Goal: Task Accomplishment & Management: Complete application form

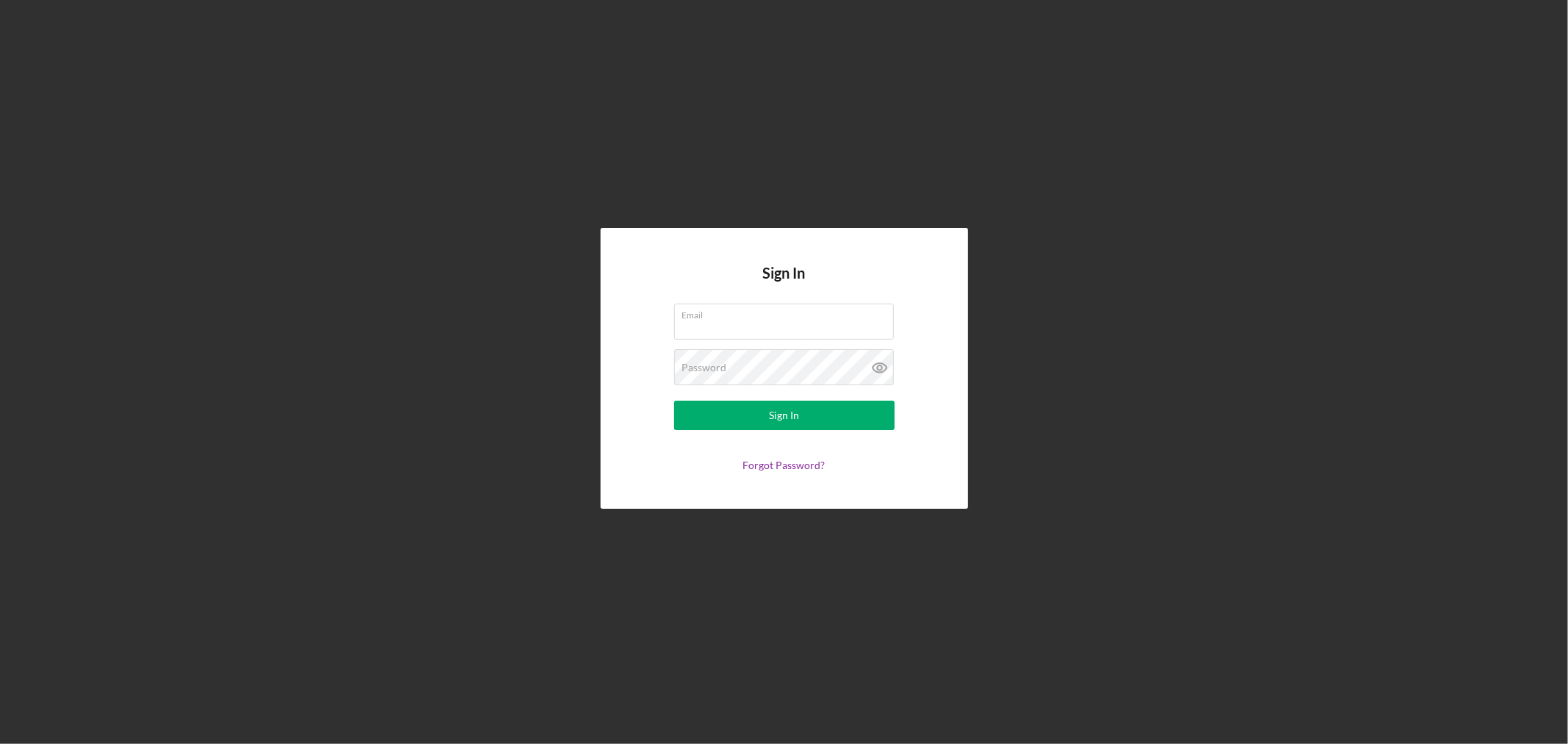
type input "[EMAIL_ADDRESS][DOMAIN_NAME]"
click at [674, 400] on button "Sign In" at bounding box center [784, 415] width 221 height 29
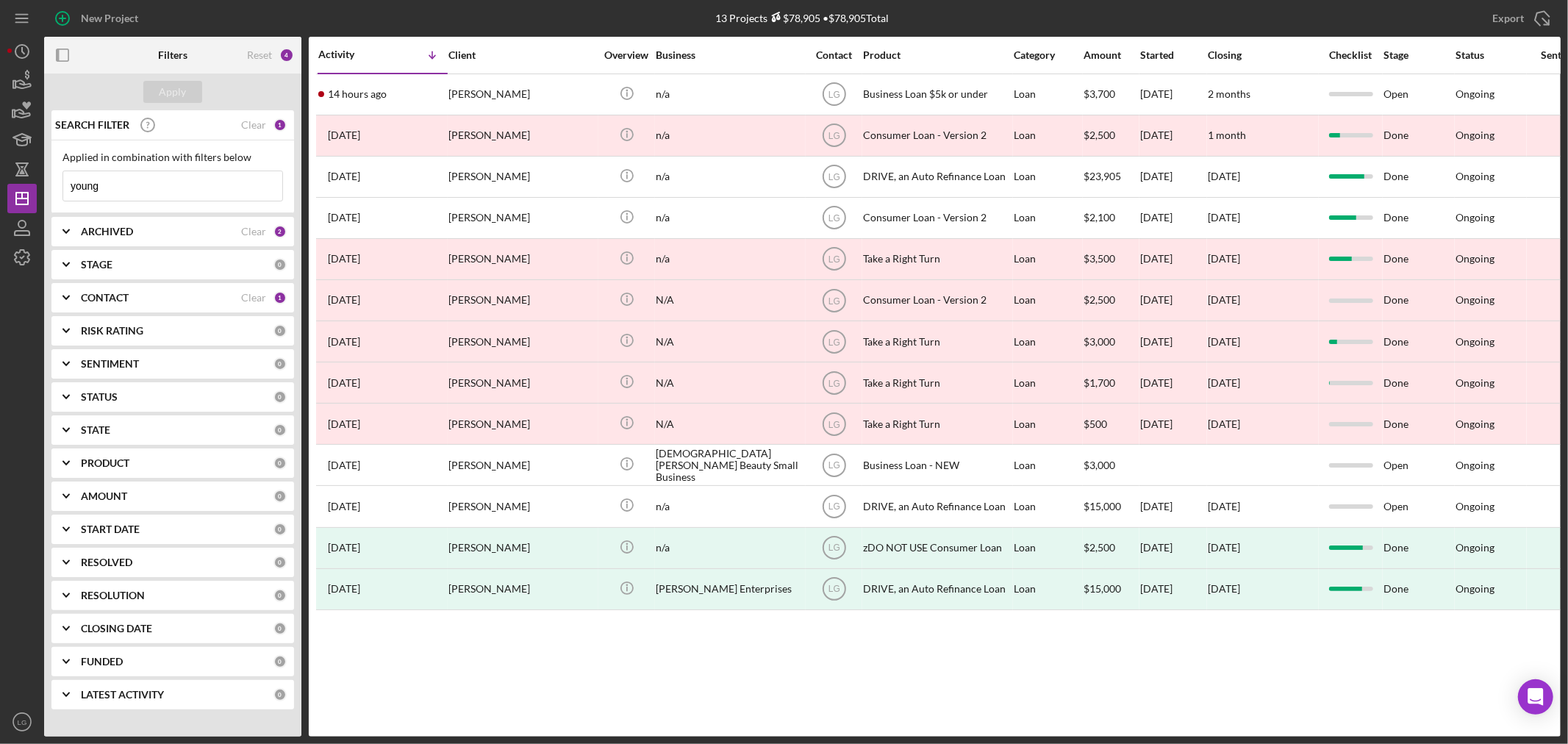
drag, startPoint x: 124, startPoint y: 192, endPoint x: 93, endPoint y: 169, distance: 38.6
click at [0, 192] on div "New Project 13 Projects $78,905 • $78,905 Total young Export Icon/Export Filter…" at bounding box center [784, 372] width 1568 height 744
click at [195, 228] on div "ARCHIVED" at bounding box center [161, 231] width 160 height 12
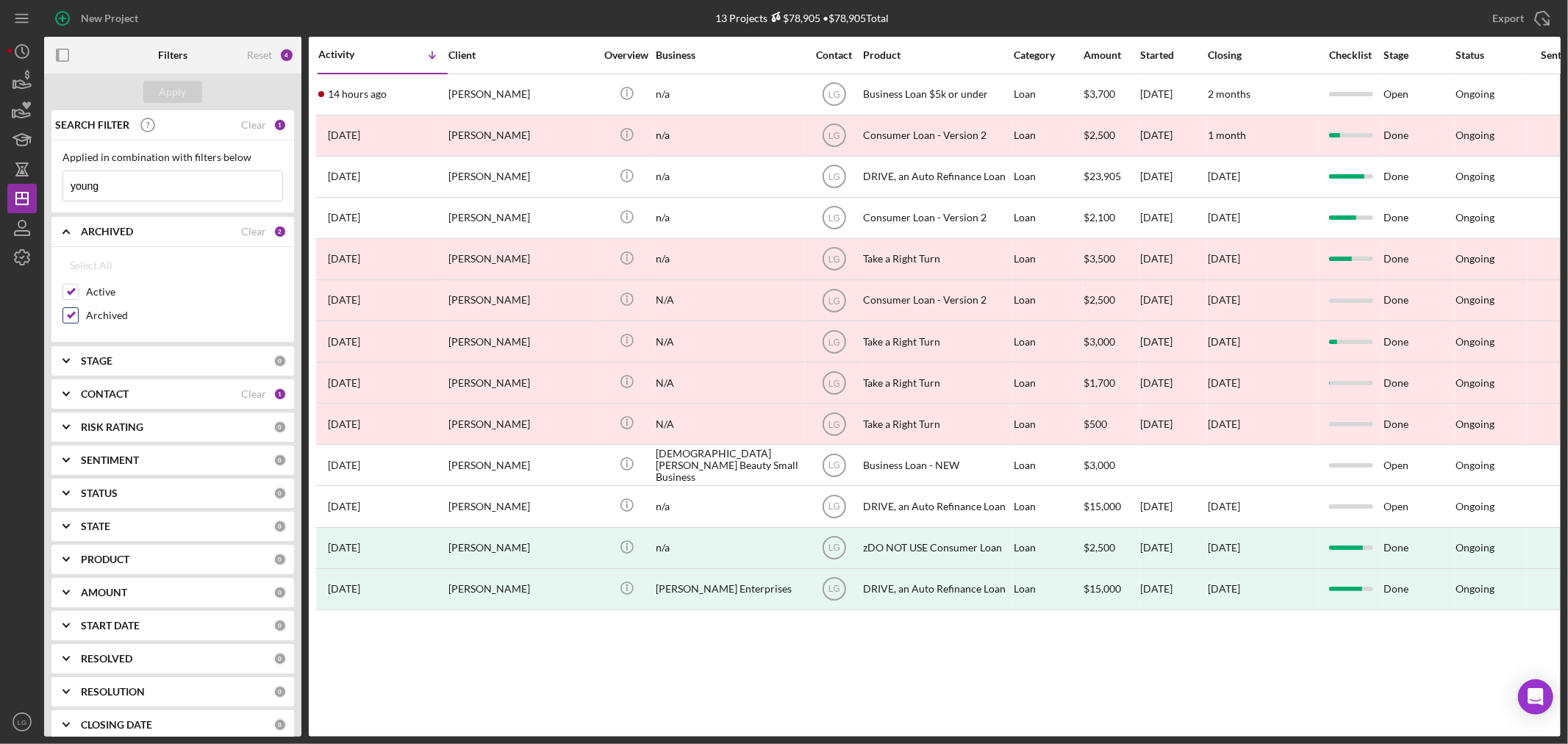
click at [78, 319] on div at bounding box center [70, 315] width 16 height 16
click at [67, 317] on input "Archived" at bounding box center [70, 315] width 15 height 15
checkbox input "false"
drag, startPoint x: 127, startPoint y: 182, endPoint x: 44, endPoint y: 188, distance: 83.2
click at [44, 188] on div "SEARCH FILTER Clear 1 Applied in combination with filters below young Icon/Menu…" at bounding box center [173, 423] width 257 height 626
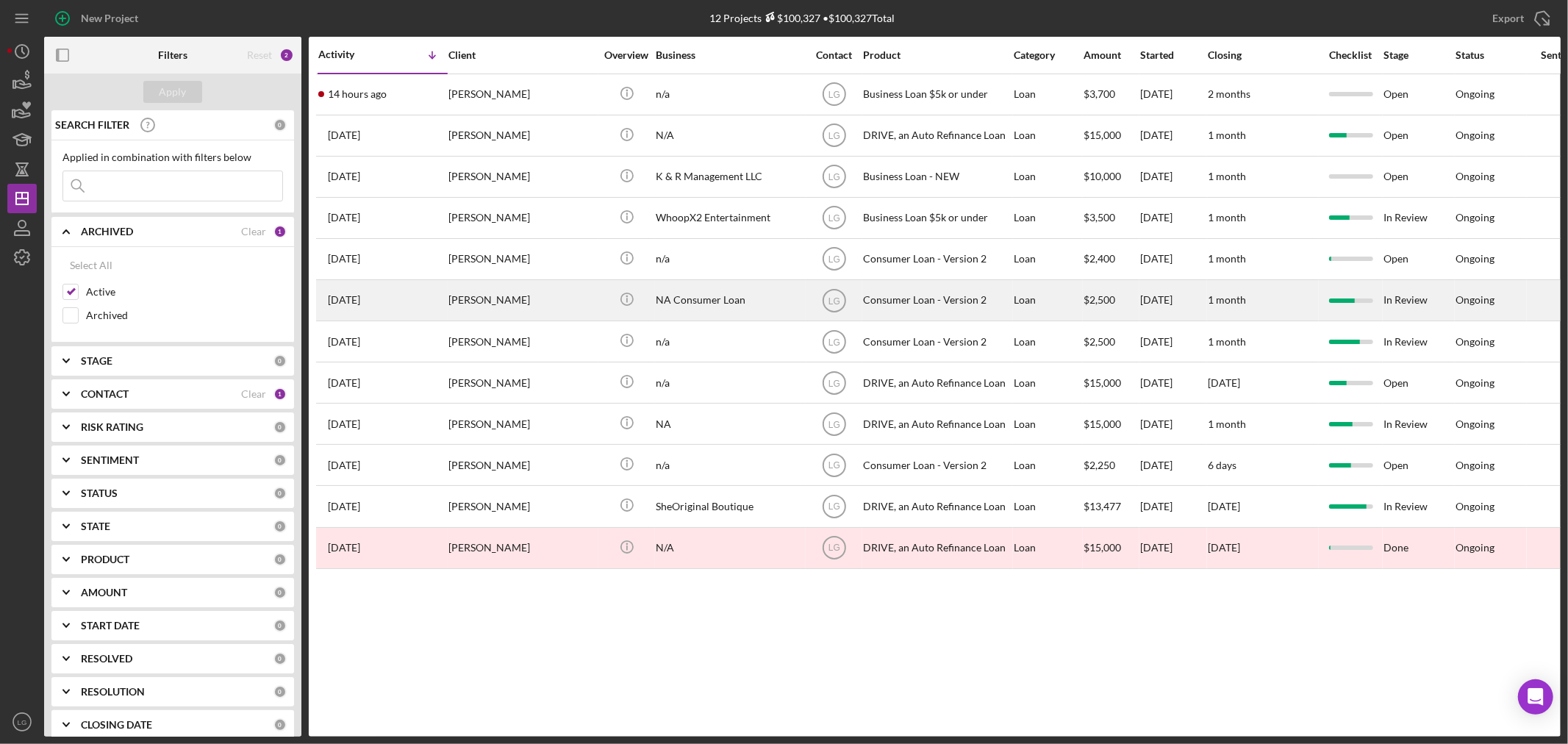
click at [506, 306] on div "[PERSON_NAME]" at bounding box center [522, 300] width 147 height 39
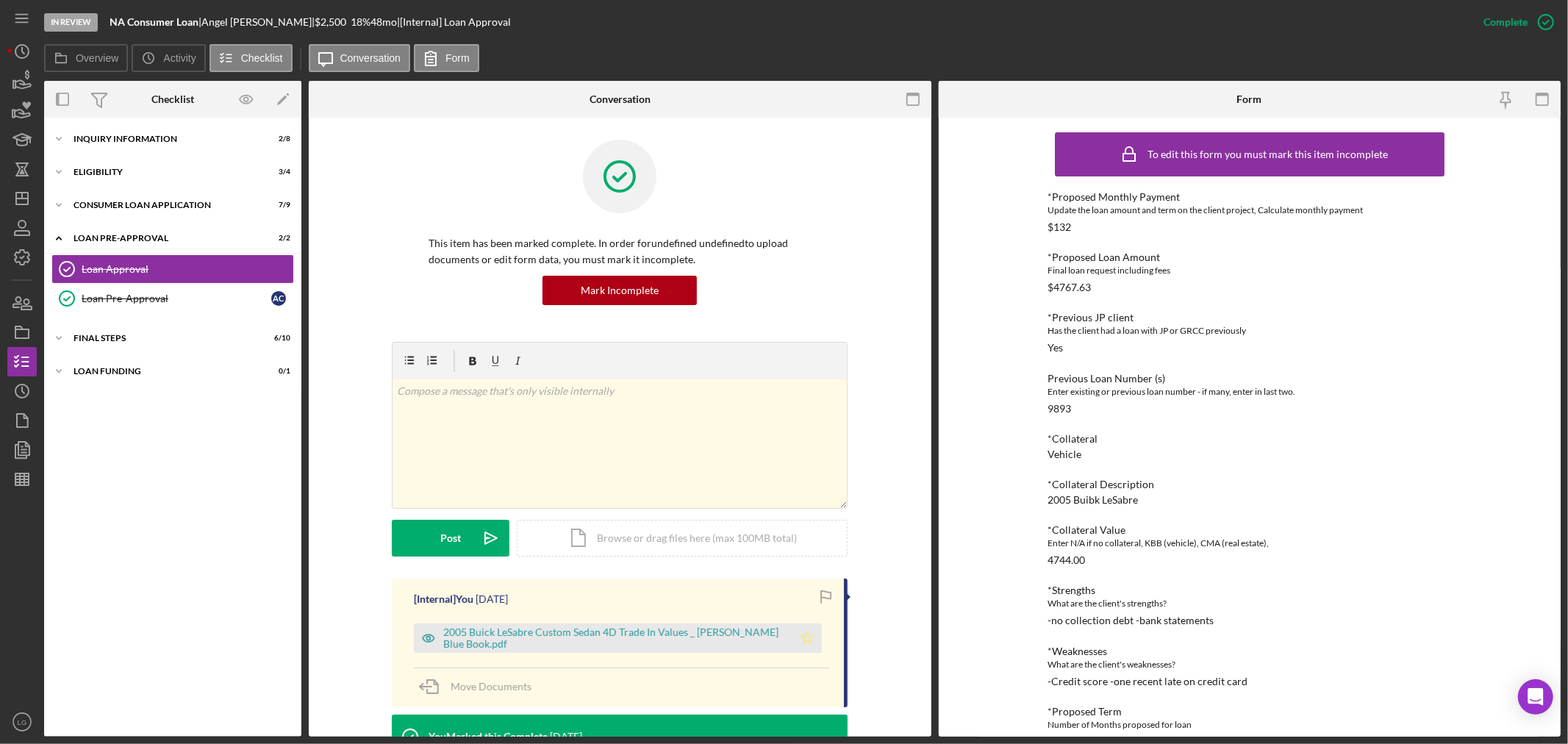
click at [810, 635] on icon "Icon/Star" at bounding box center [807, 638] width 29 height 29
click at [221, 351] on div "Icon/Expander FINAL STEPS 6 / 10" at bounding box center [173, 338] width 257 height 29
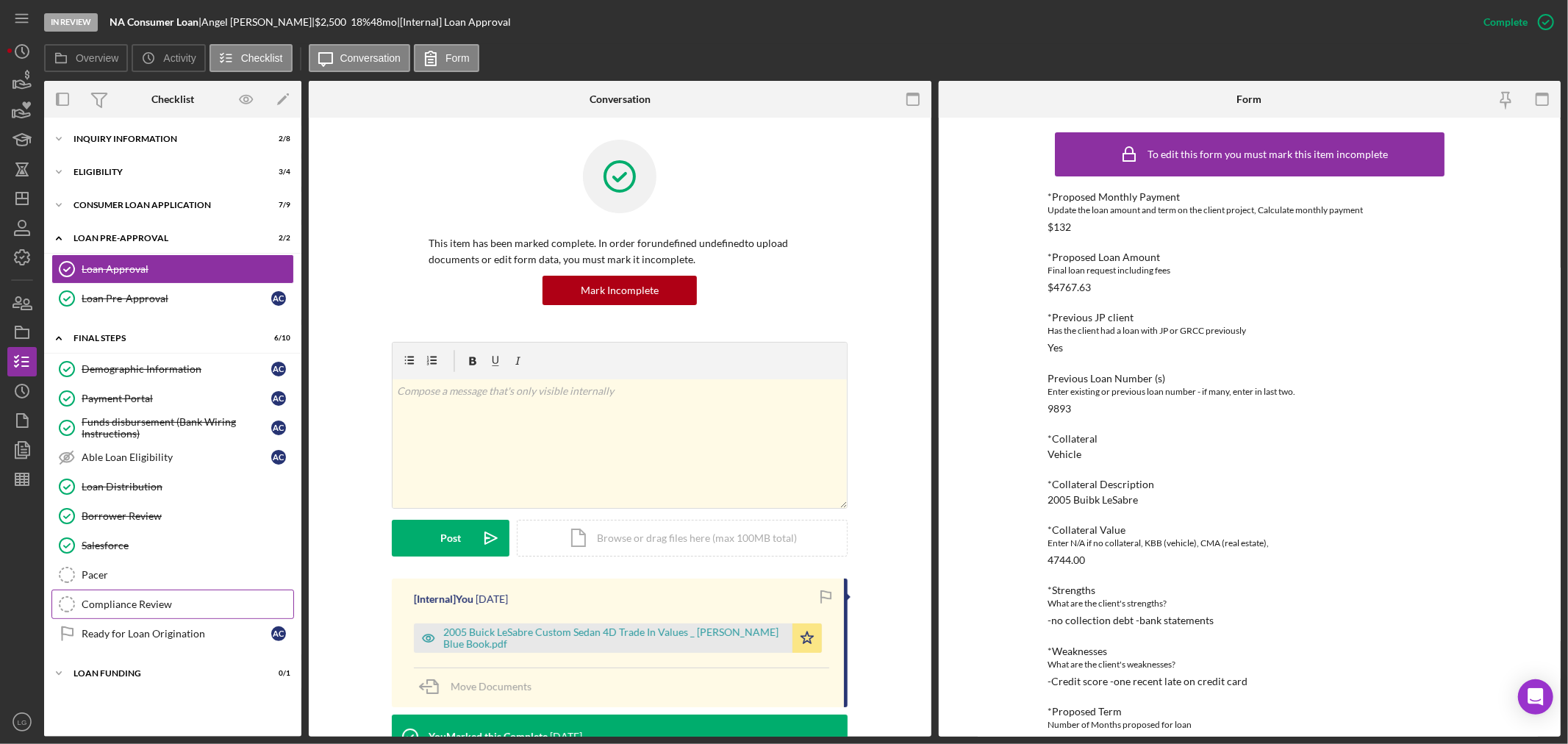
click at [176, 612] on link "Compliance Review Compliance Review" at bounding box center [173, 604] width 243 height 29
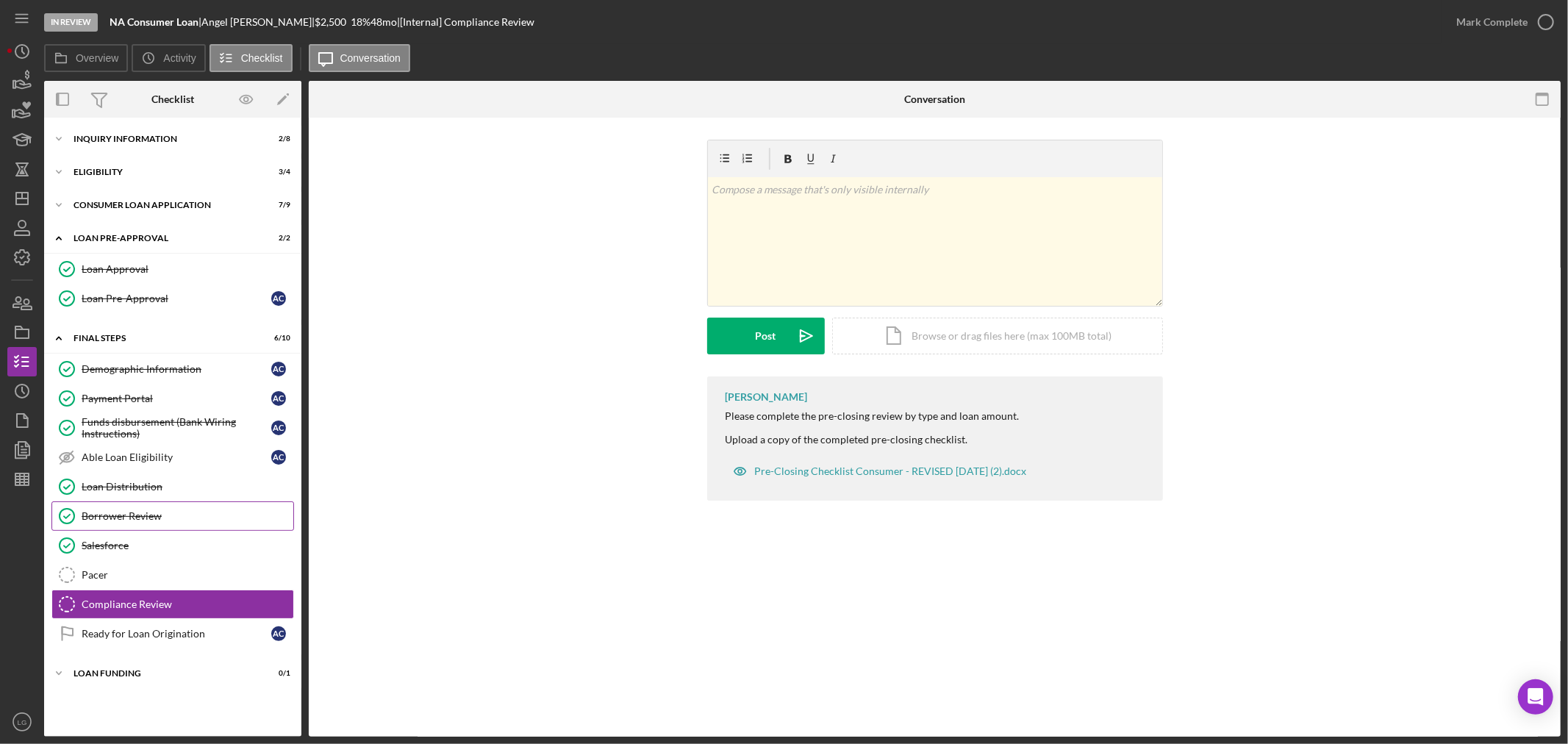
click at [155, 517] on div "Borrower Review" at bounding box center [188, 516] width 212 height 12
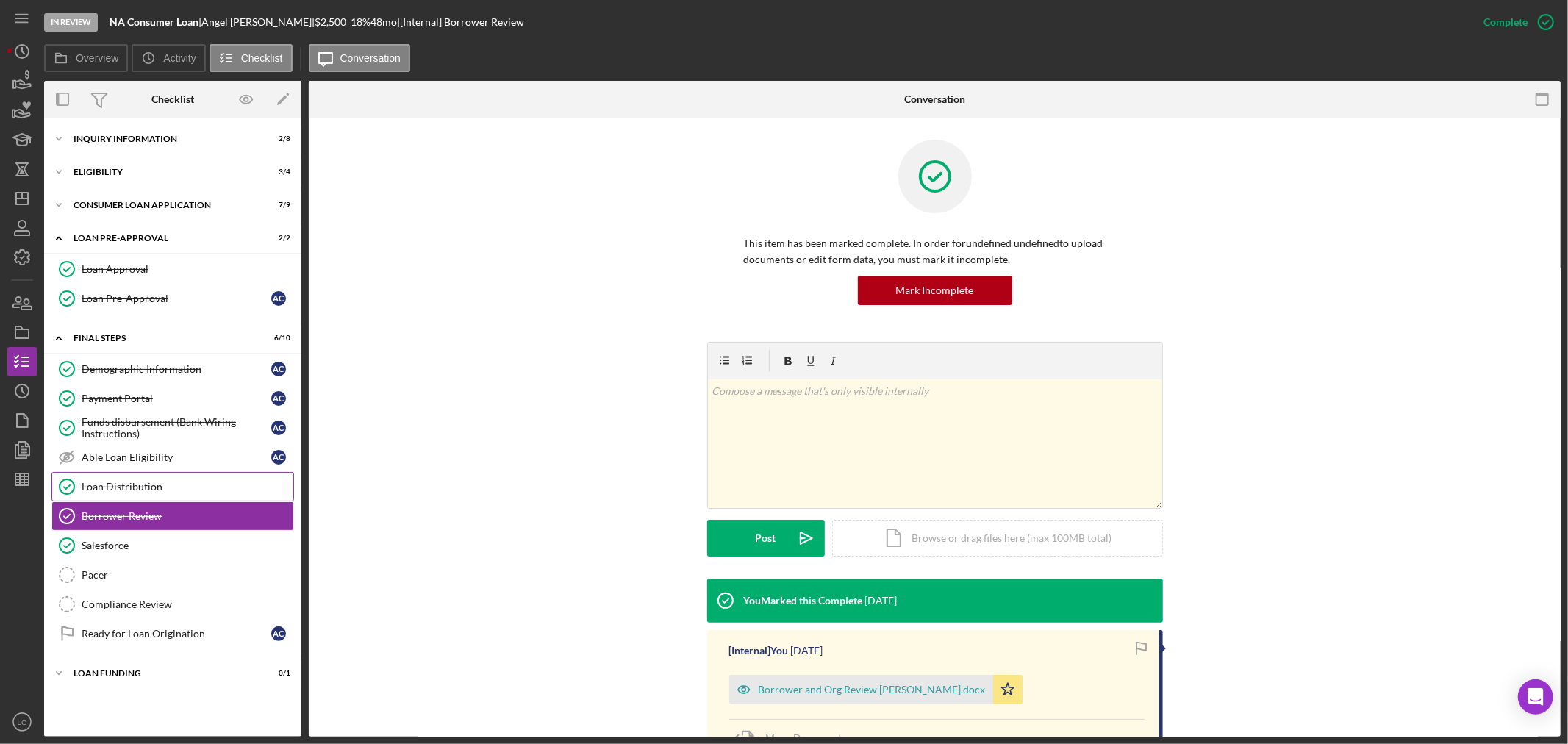
click at [157, 494] on link "Loan Distribution Loan Distribution" at bounding box center [173, 486] width 243 height 29
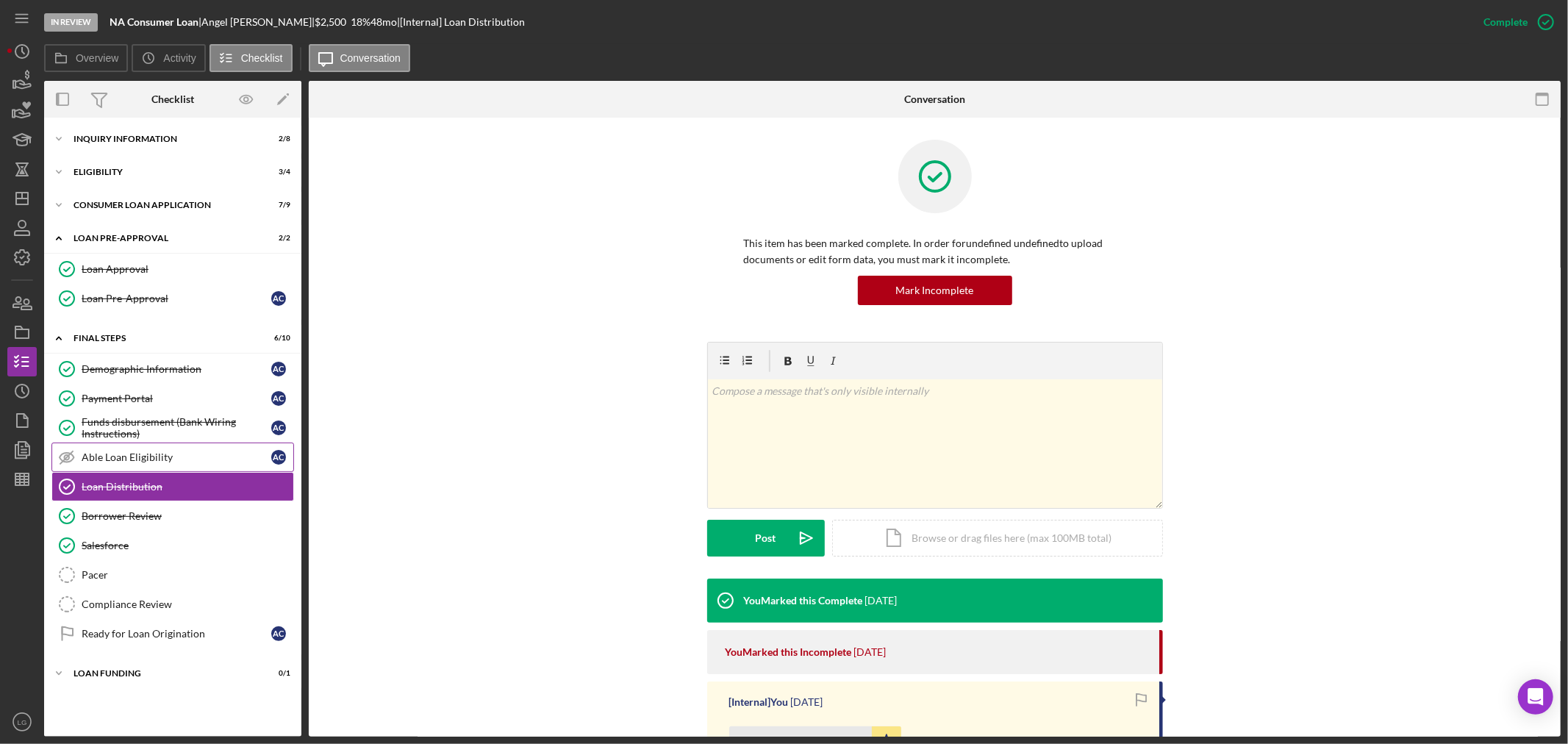
click at [172, 449] on link "Able Loan Eligibility Able Loan Eligibility A C" at bounding box center [173, 457] width 243 height 29
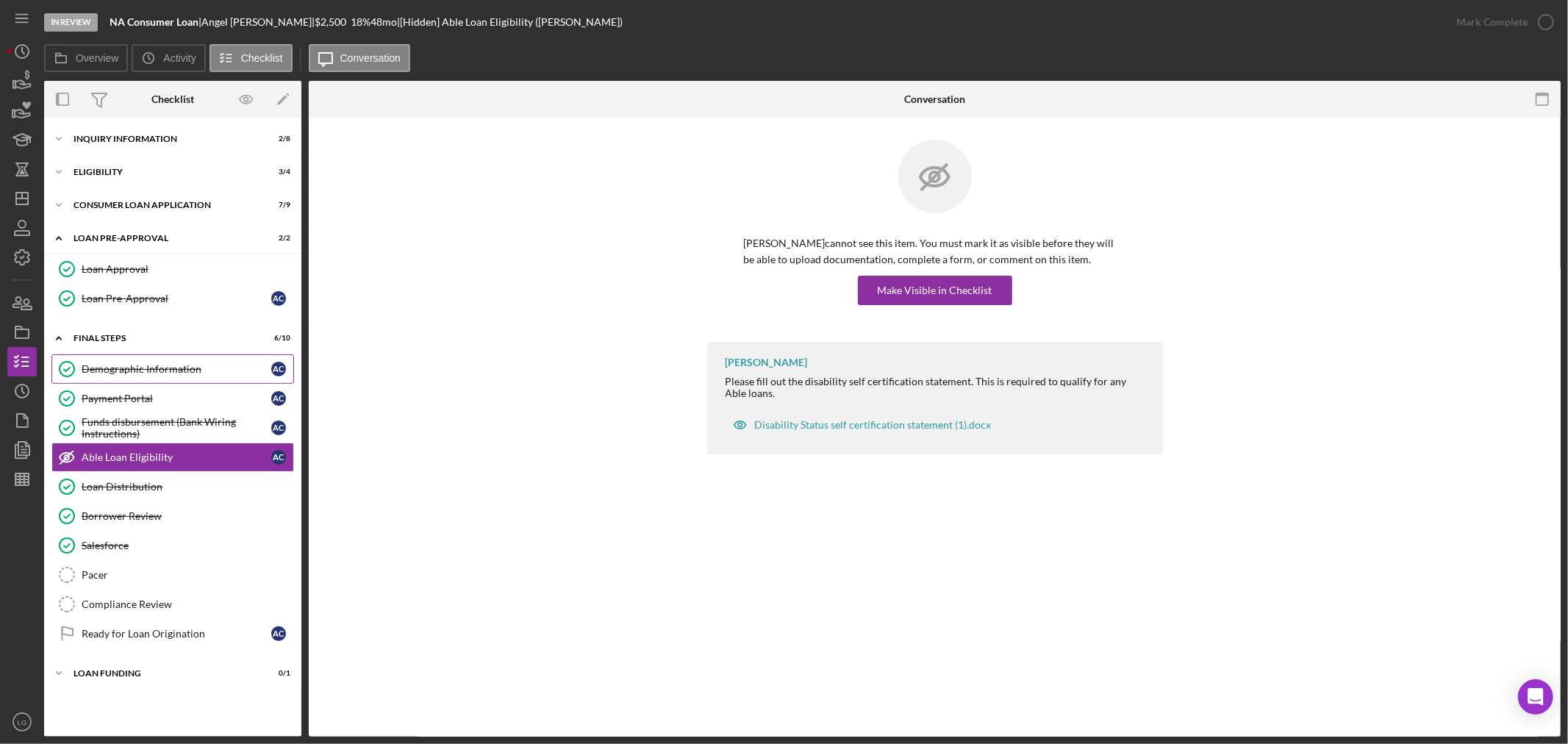
click at [146, 367] on div "Demographic Information" at bounding box center [176, 369] width 189 height 12
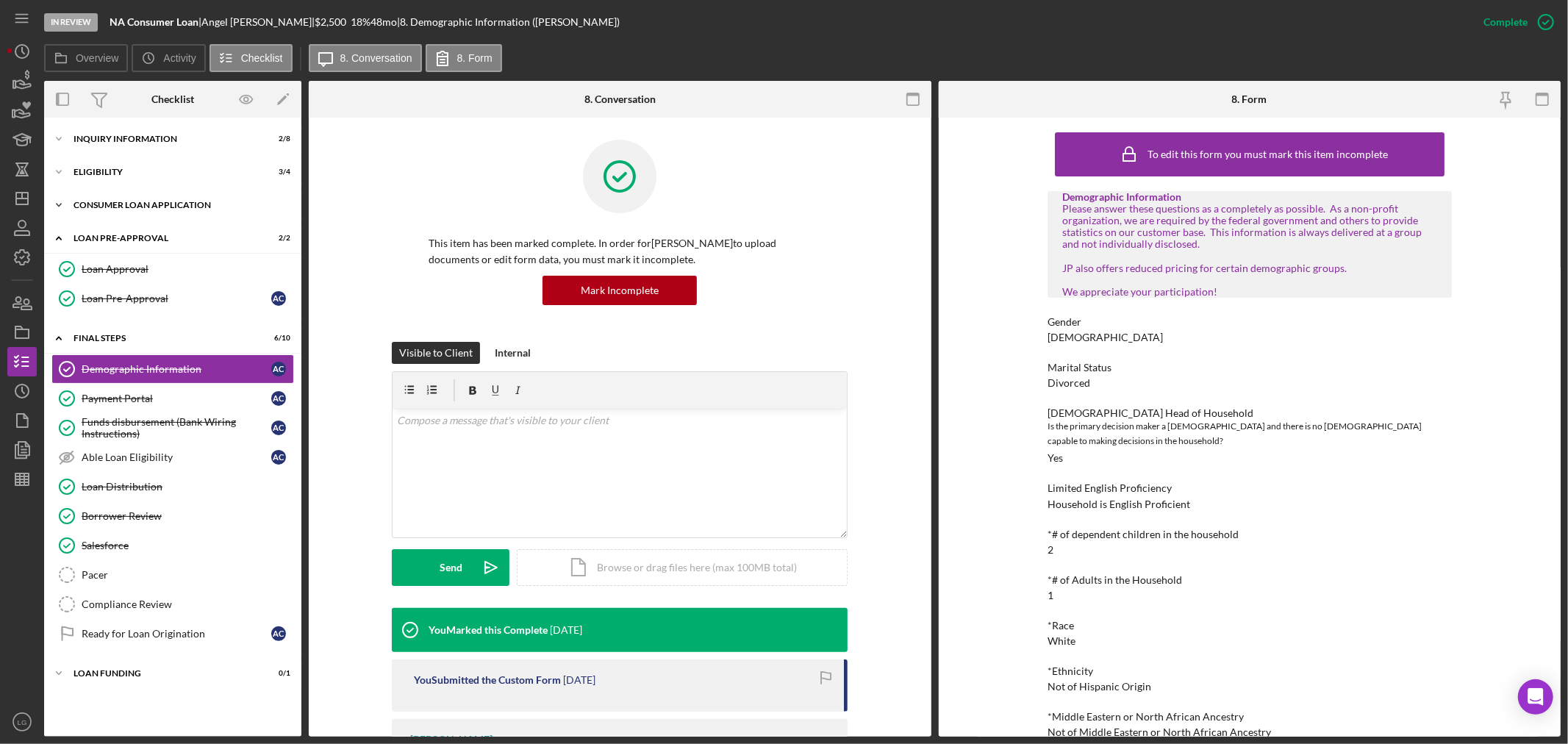
click at [201, 208] on div "Consumer Loan Application" at bounding box center [178, 205] width 210 height 9
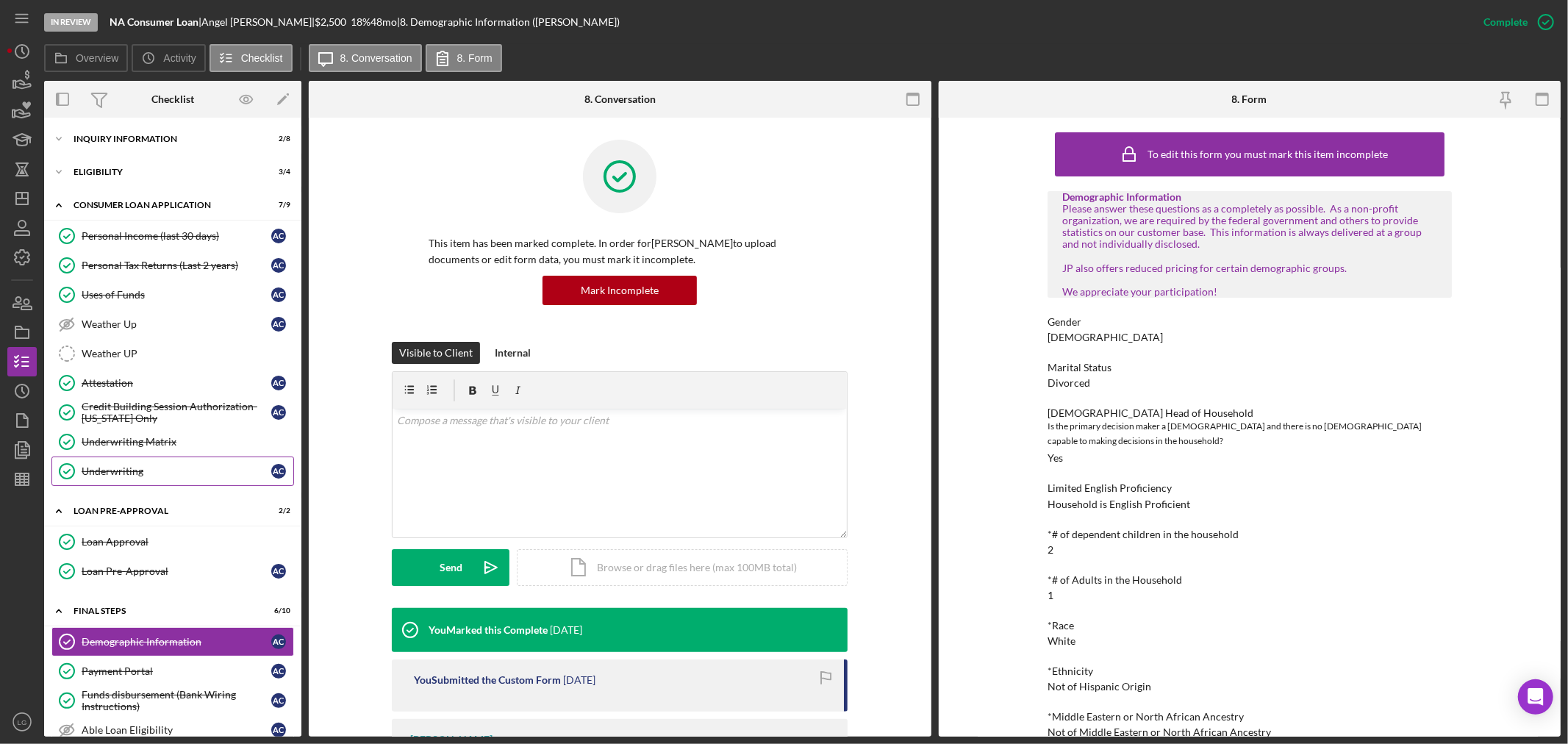
scroll to position [163, 0]
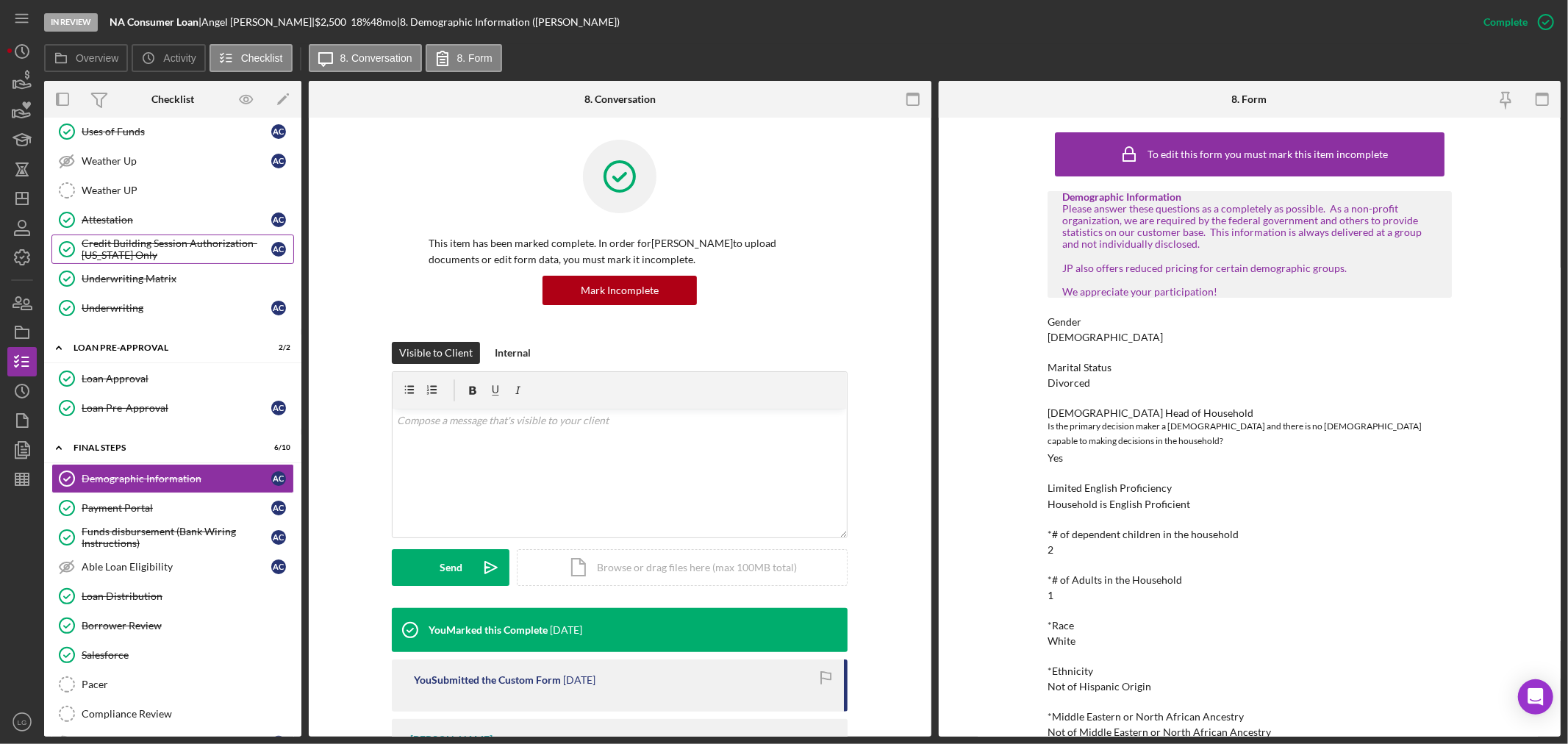
click at [142, 248] on div "Credit Building Session Authorization- [US_STATE] Only" at bounding box center [176, 249] width 189 height 23
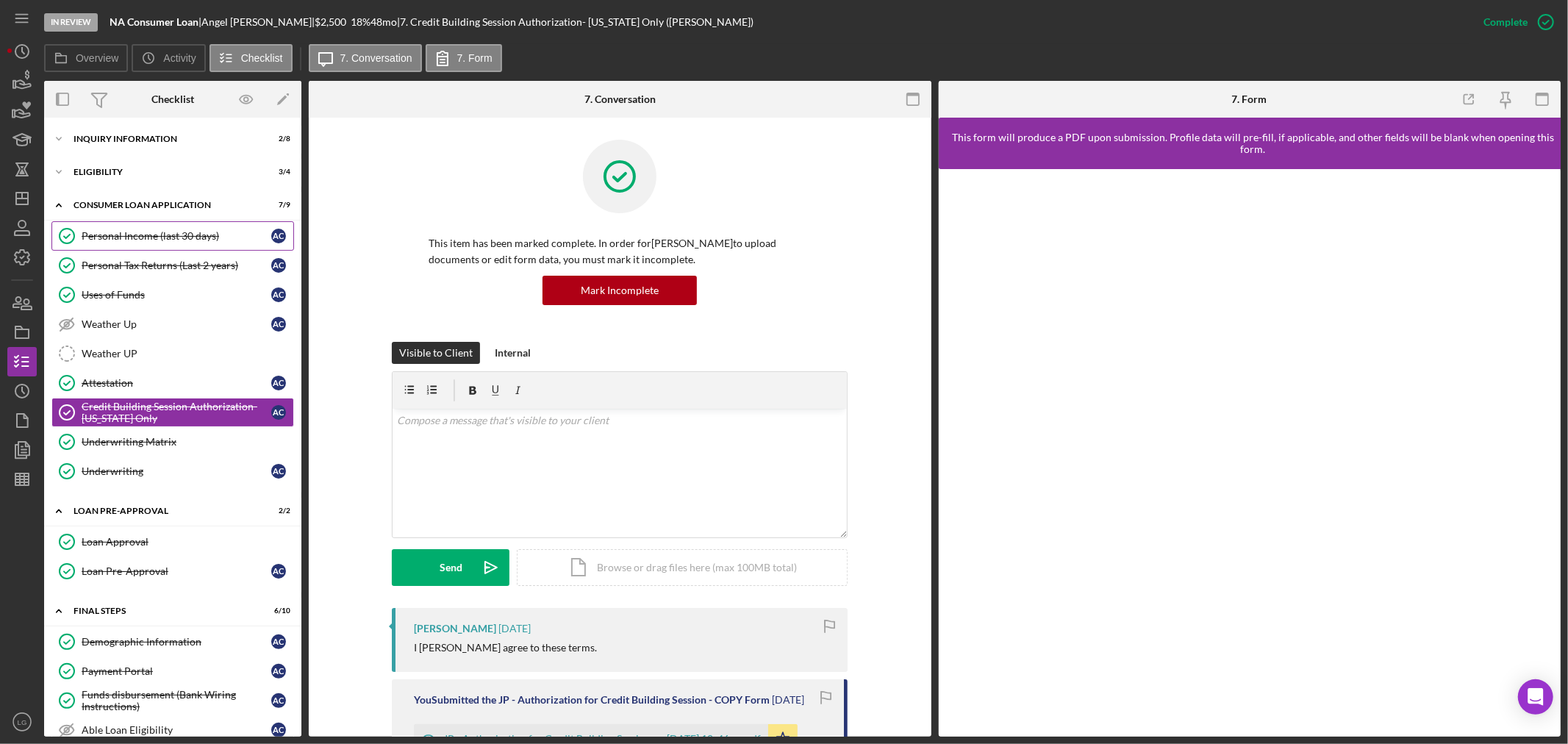
click at [150, 231] on div "Personal Income (last 30 days)" at bounding box center [176, 235] width 189 height 12
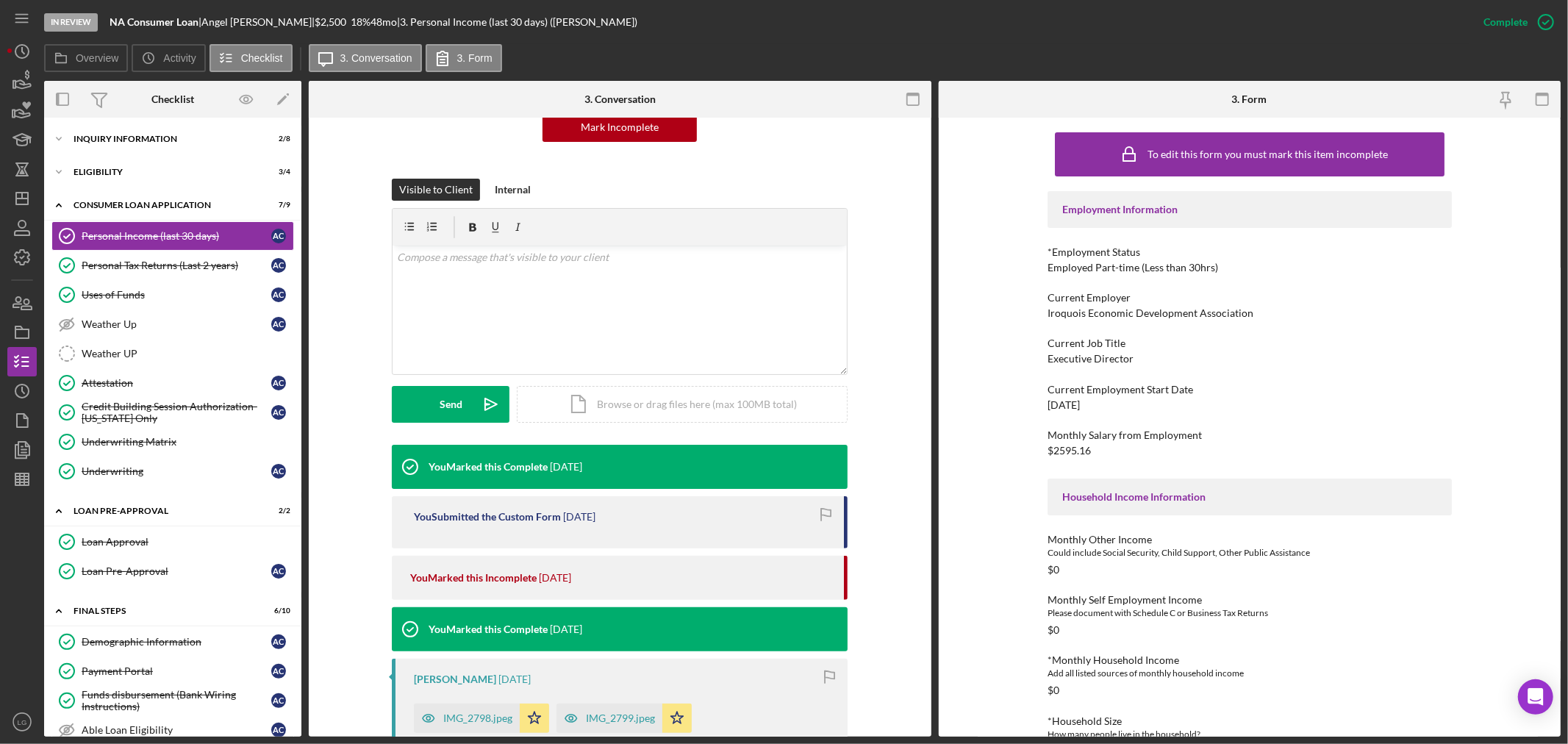
scroll to position [245, 0]
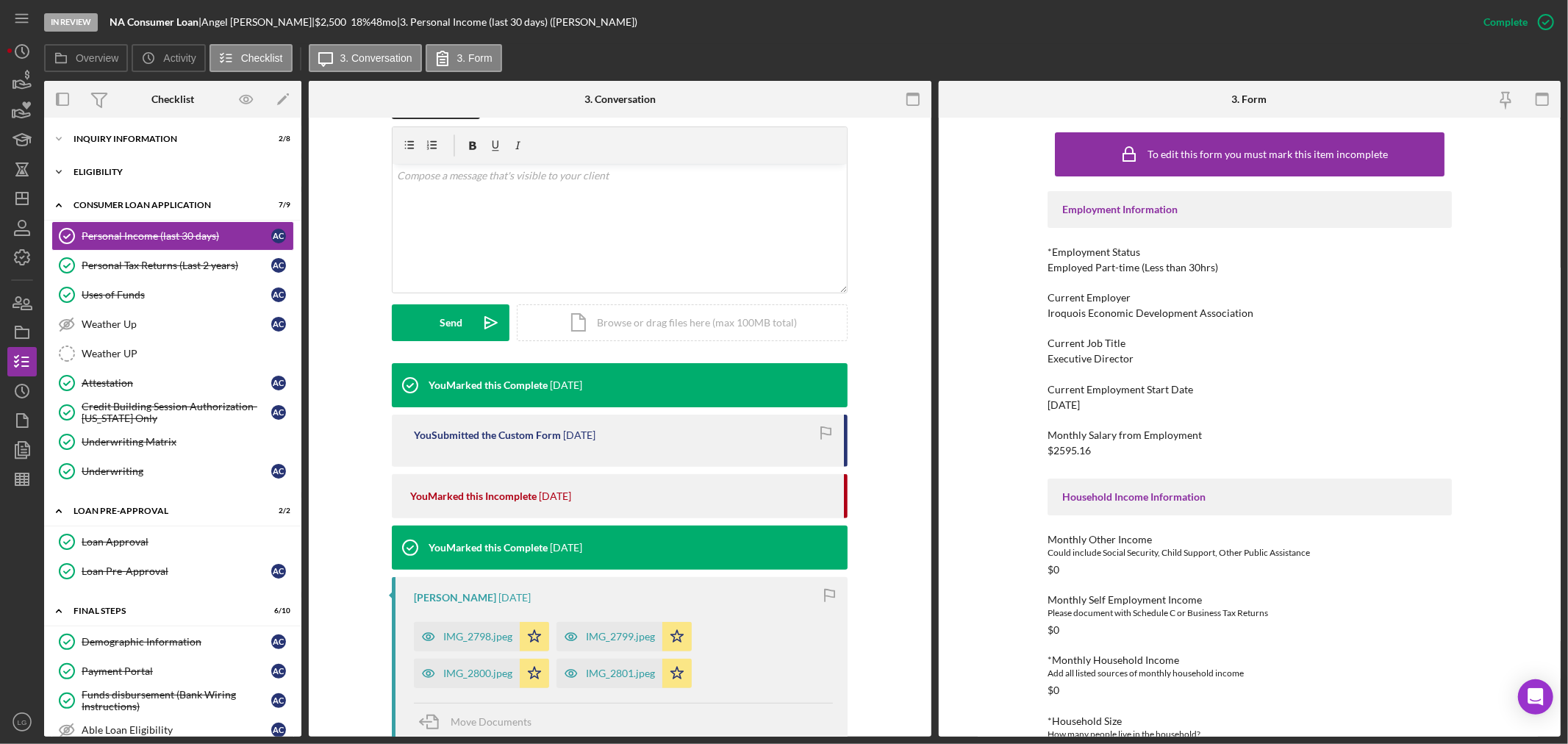
click at [113, 176] on div "Icon/Expander Eligibility 3 / 4" at bounding box center [173, 171] width 257 height 29
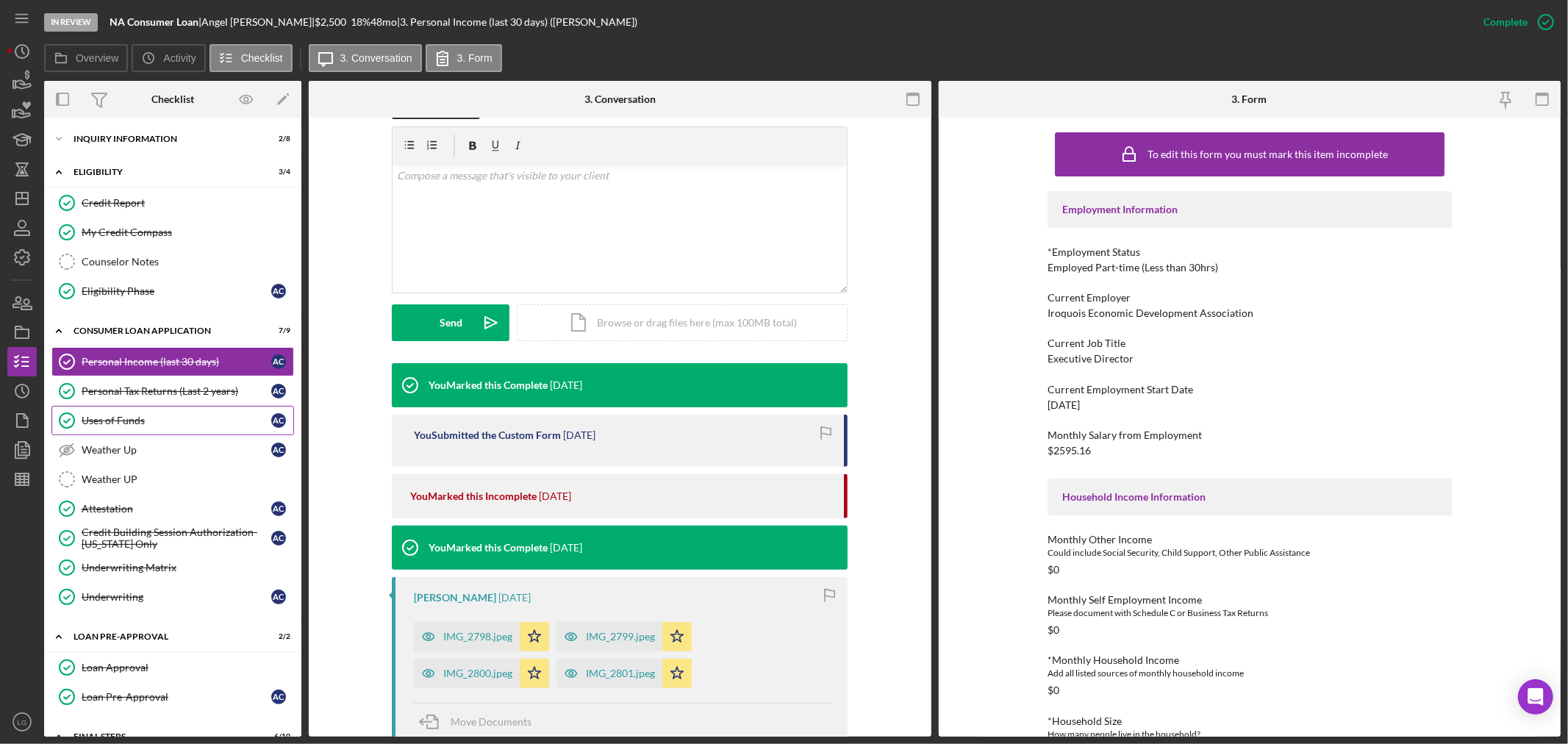
click at [155, 433] on link "Uses of Funds Uses of Funds A C" at bounding box center [173, 421] width 243 height 29
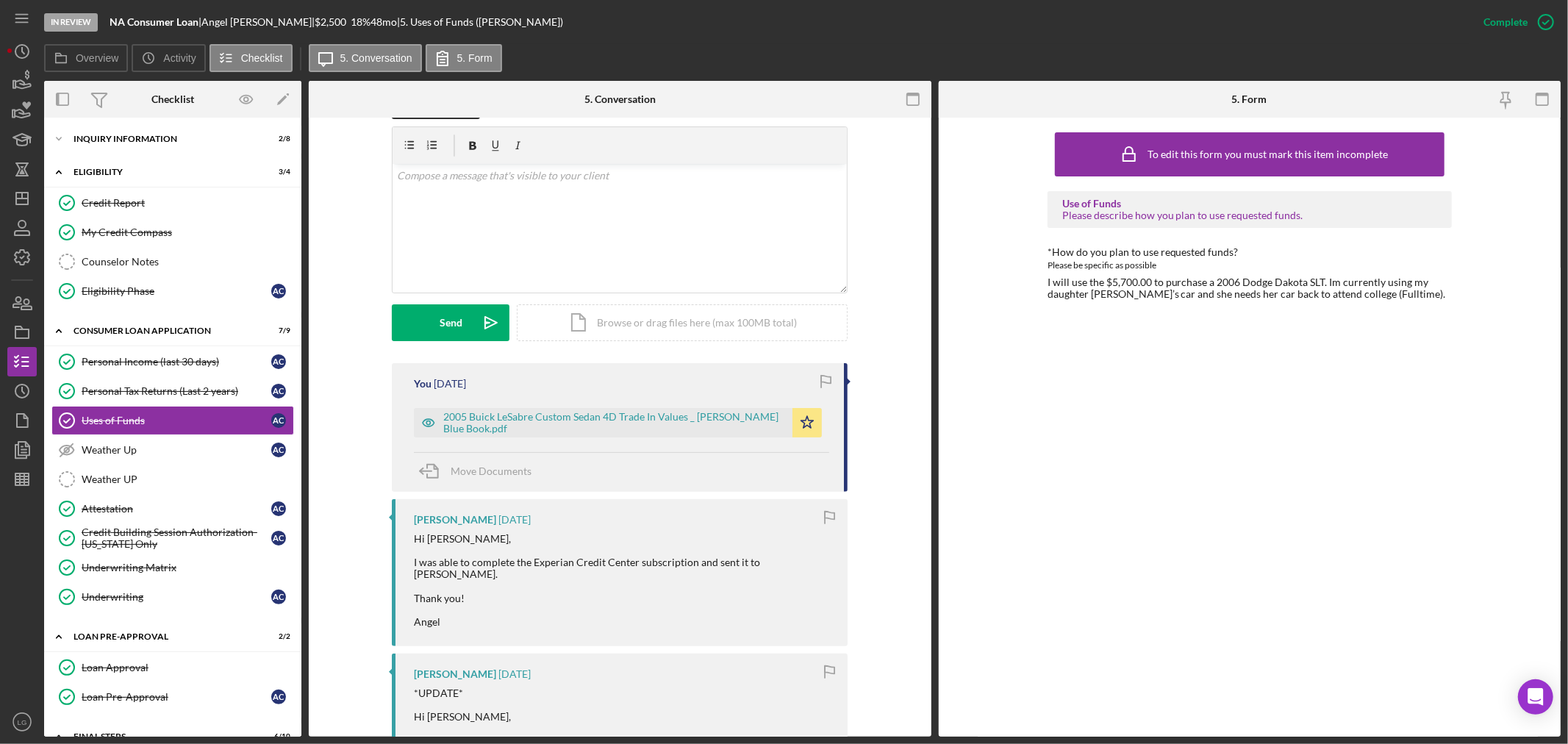
scroll to position [489, 0]
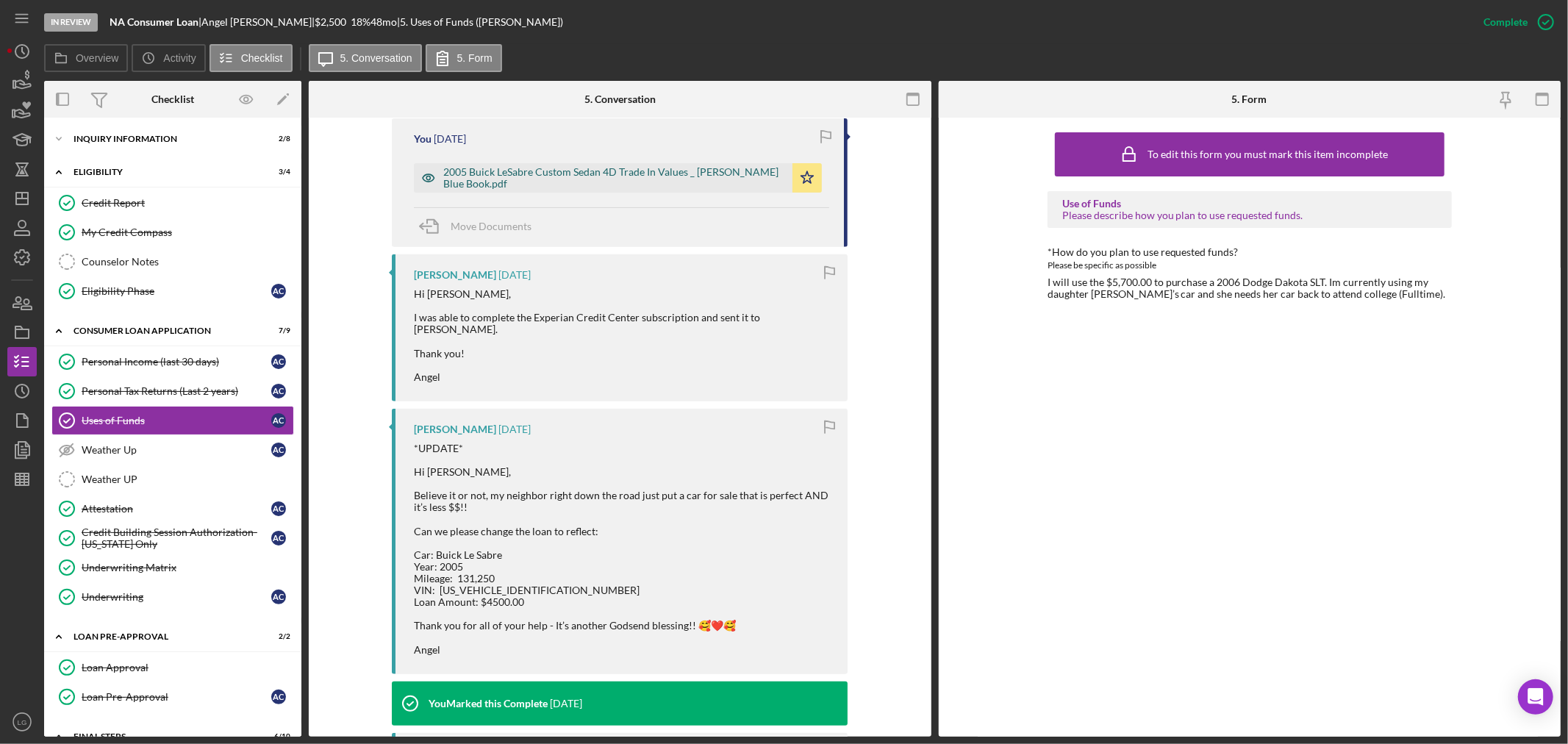
click at [566, 178] on div "2005 Buick LeSabre Custom Sedan 4D Trade In Values _ [PERSON_NAME] Blue Book.pdf" at bounding box center [614, 177] width 342 height 23
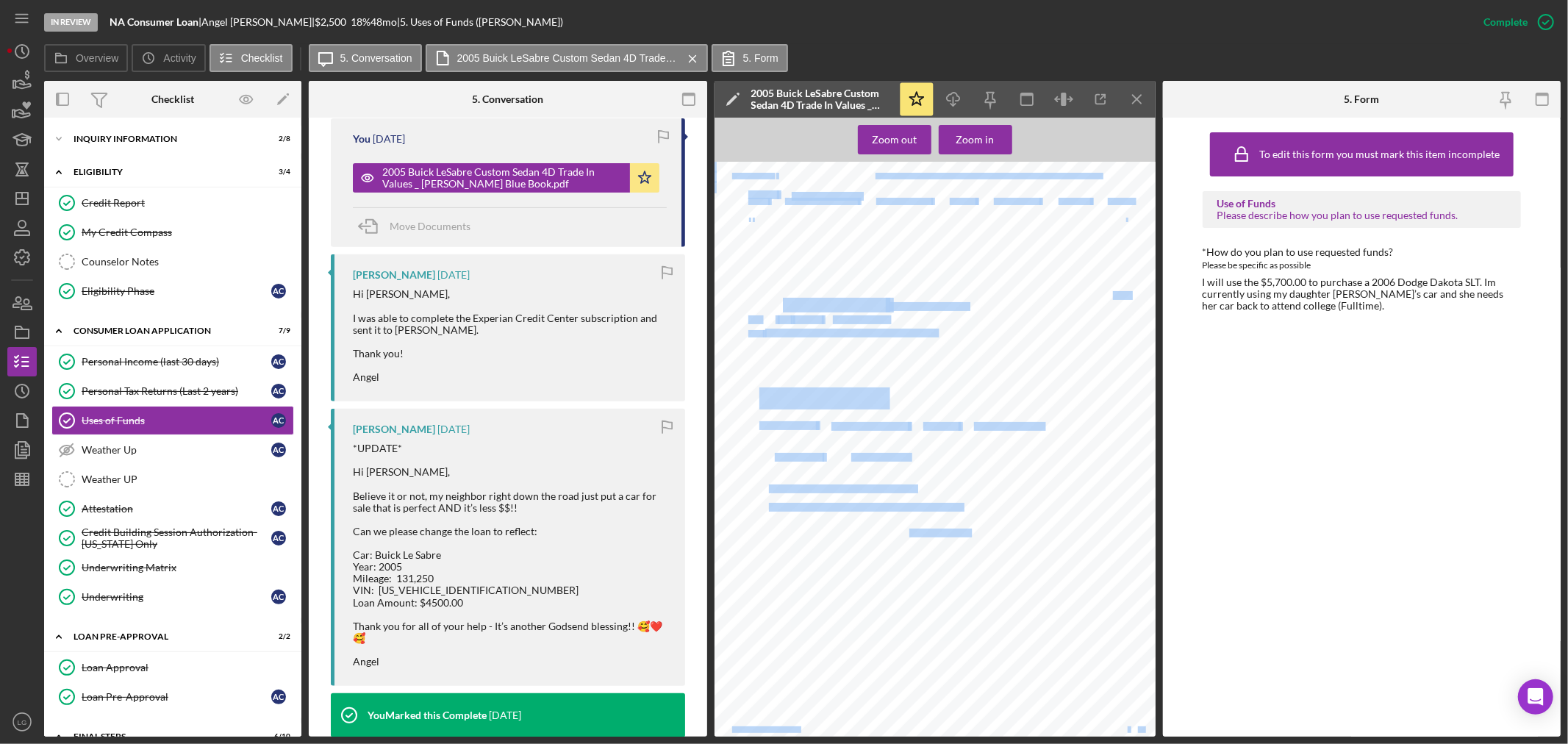
drag, startPoint x: 972, startPoint y: 306, endPoint x: 776, endPoint y: 307, distance: 196.0
click at [779, 307] on div "Advertisement My Car's Value 2005 Buick Lesabre Custom Sedan 4D 4.5 VIN: [US_VE…" at bounding box center [939, 453] width 450 height 582
click at [740, 295] on div "Advertisement My Car's Value 2005 Buick Lesabre Custom Sedan 4D 4.5 VIN: [US_VE…" at bounding box center [939, 453] width 450 height 582
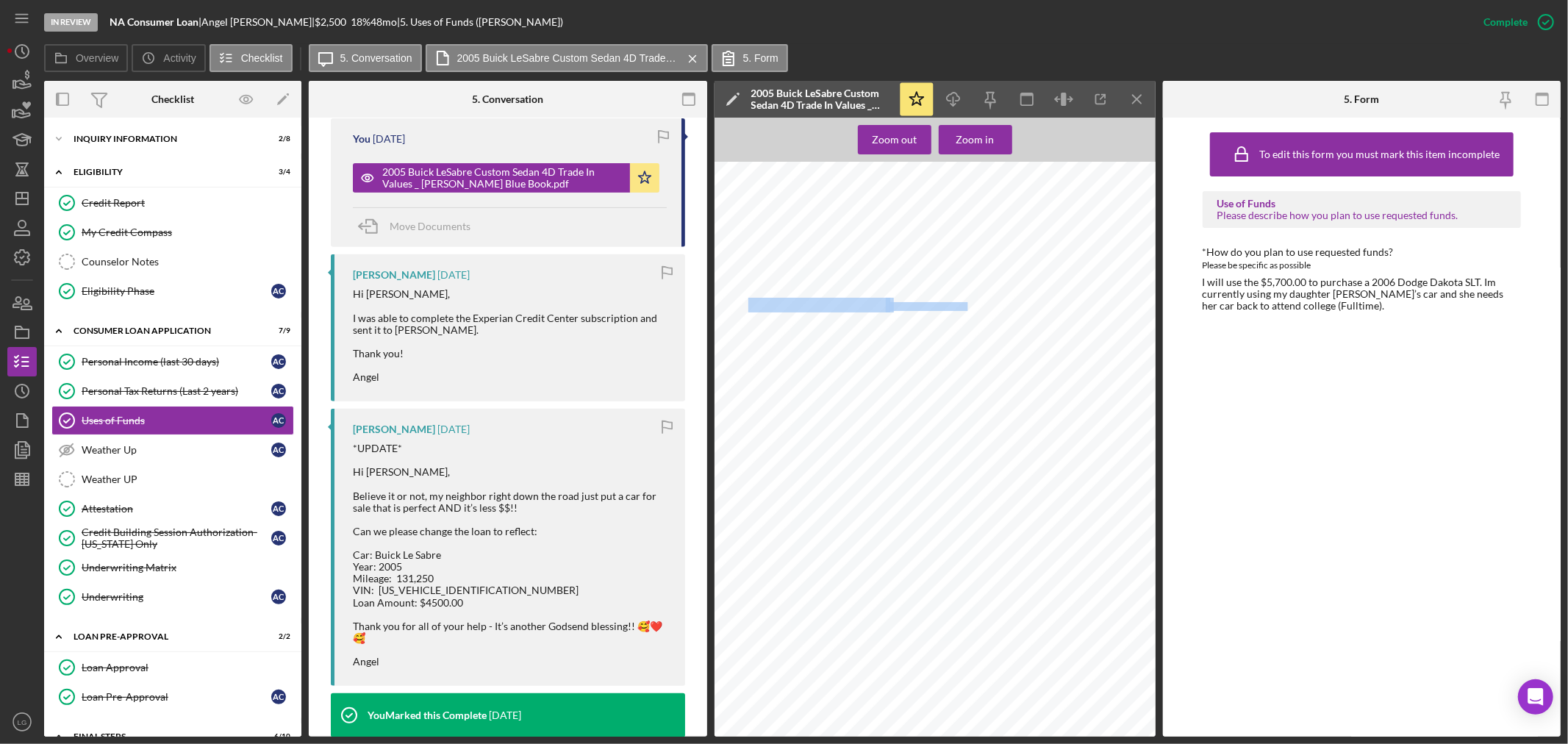
drag, startPoint x: 748, startPoint y: 302, endPoint x: 964, endPoint y: 303, distance: 216.0
click at [964, 303] on div "Advertisement My Car's Value 2005 Buick Lesabre Custom Sedan 4D 4.5 VIN: [US_VE…" at bounding box center [939, 453] width 450 height 582
copy div "2005 Buick Lesabre Custom Sedan 4D"
click at [832, 332] on span "[US_VEHICLE_IDENTIFICATION_NUMBER]" at bounding box center [851, 333] width 172 height 8
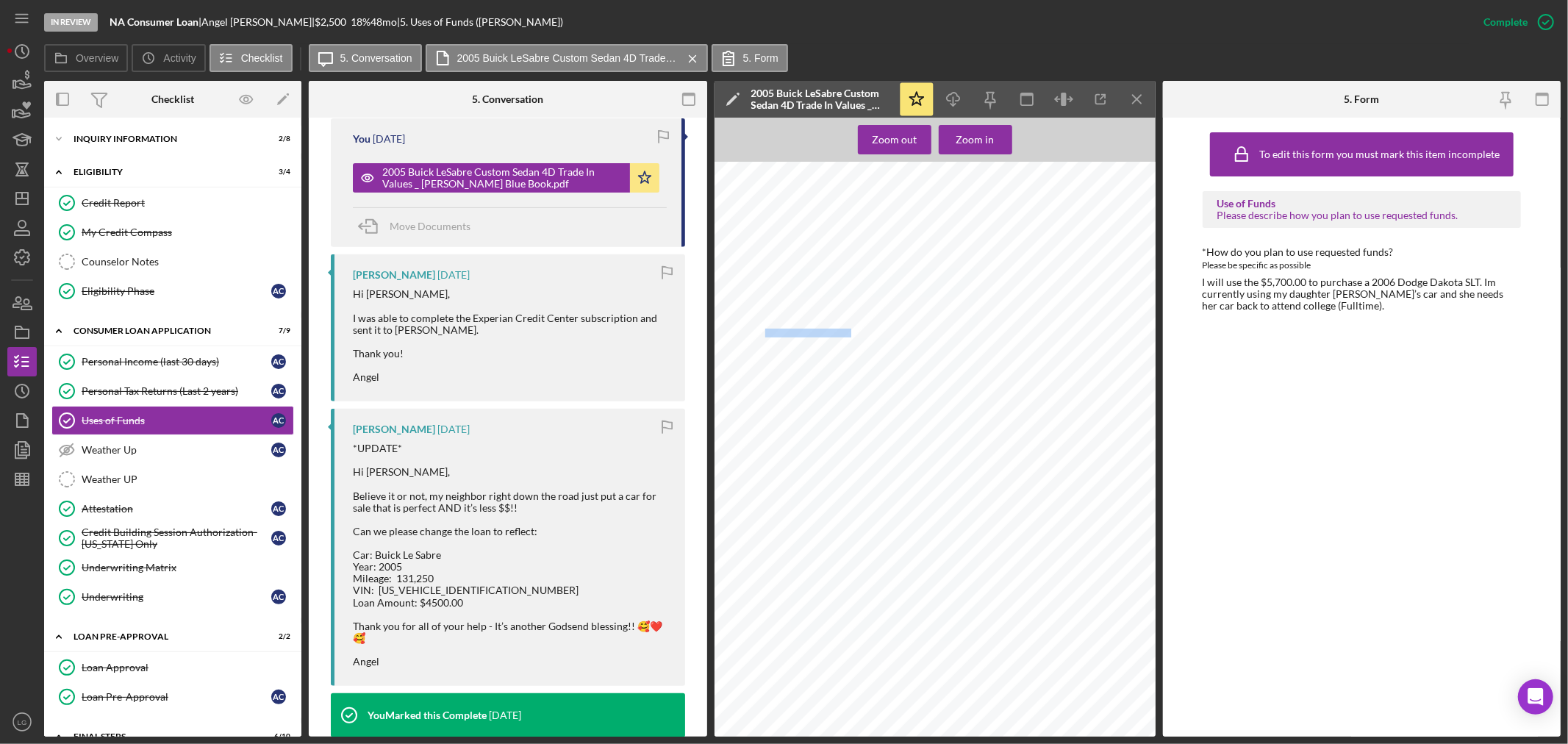
click at [832, 332] on span "[US_VEHICLE_IDENTIFICATION_NUMBER]" at bounding box center [851, 333] width 172 height 8
copy span "[US_VEHICLE_IDENTIFICATION_NUMBER]"
click at [13, 205] on icon "Icon/Dashboard" at bounding box center [22, 198] width 36 height 36
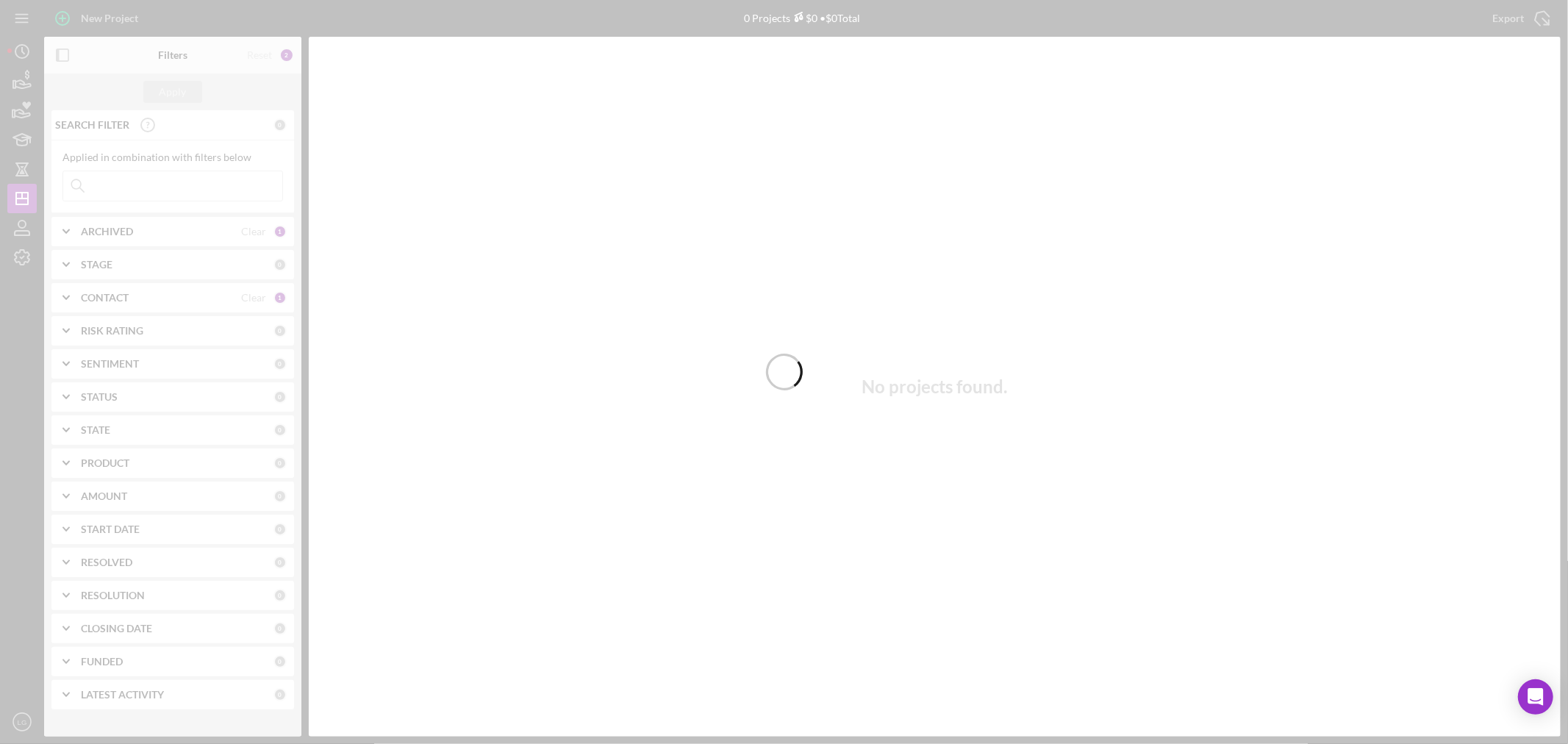
click at [79, 26] on div at bounding box center [784, 372] width 1568 height 744
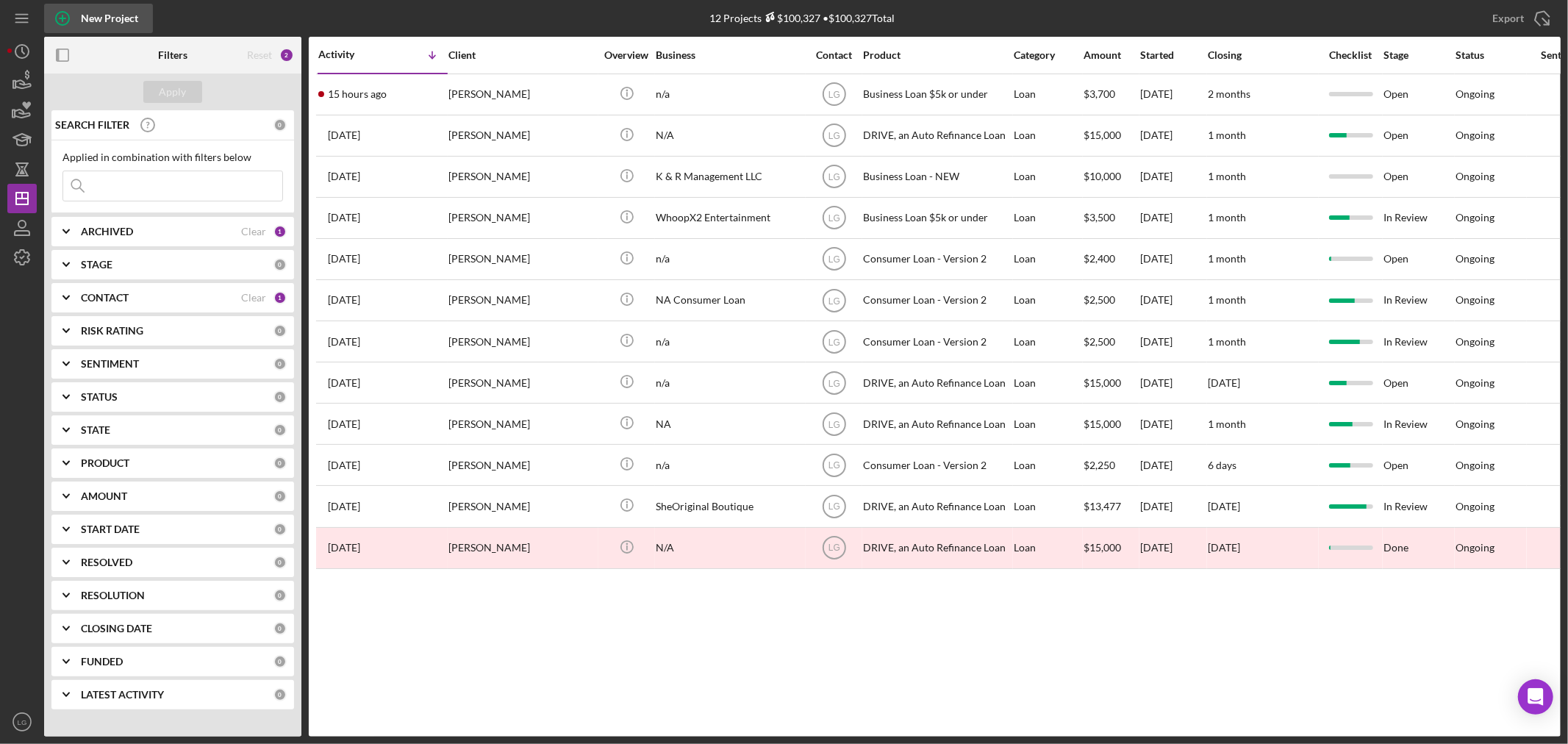
click at [62, 22] on icon "button" at bounding box center [62, 18] width 36 height 36
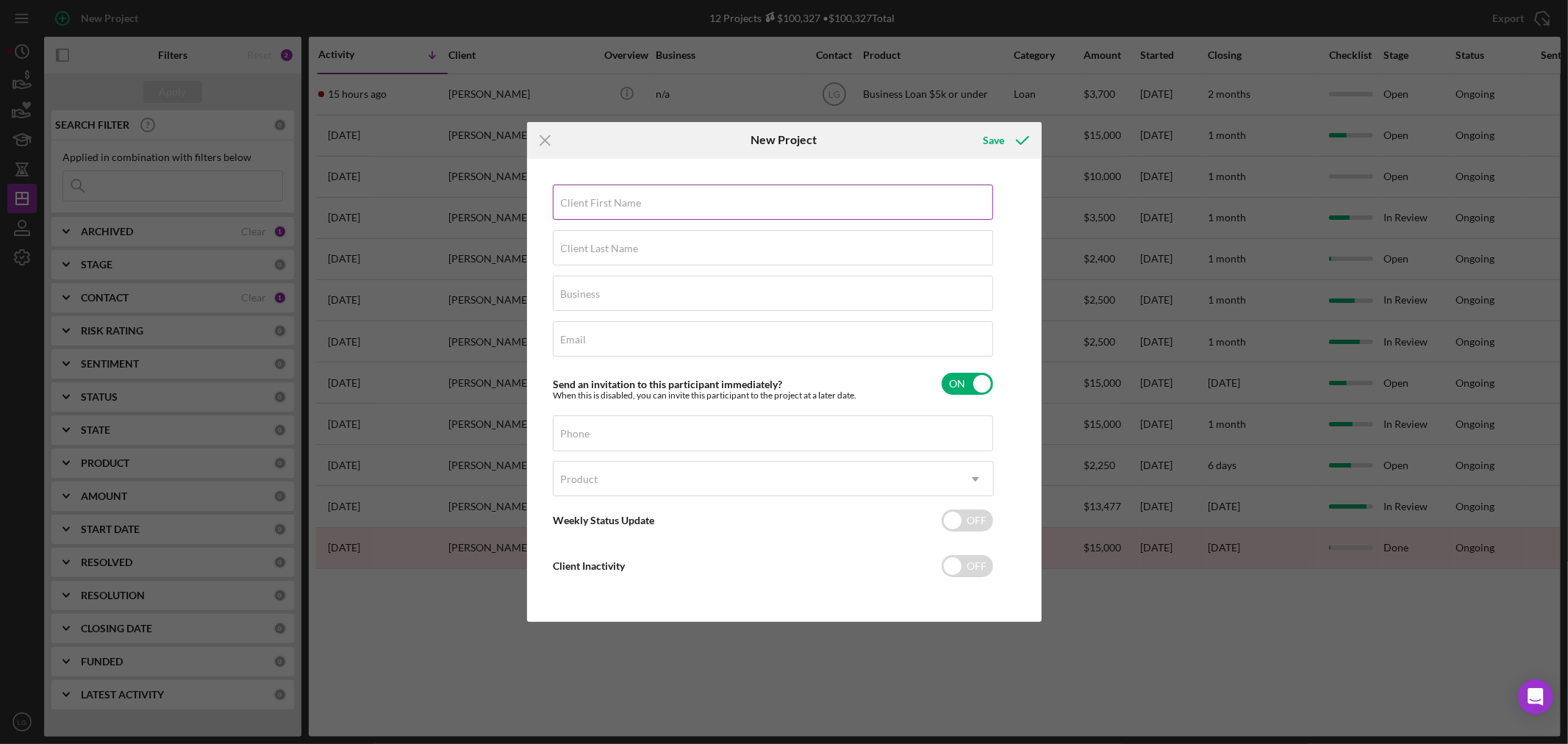
click at [655, 205] on input "Client First Name" at bounding box center [773, 202] width 440 height 36
type input "Shaniya"
type input "Hill"
click at [575, 303] on input "Business" at bounding box center [773, 294] width 440 height 36
type input "n/a"
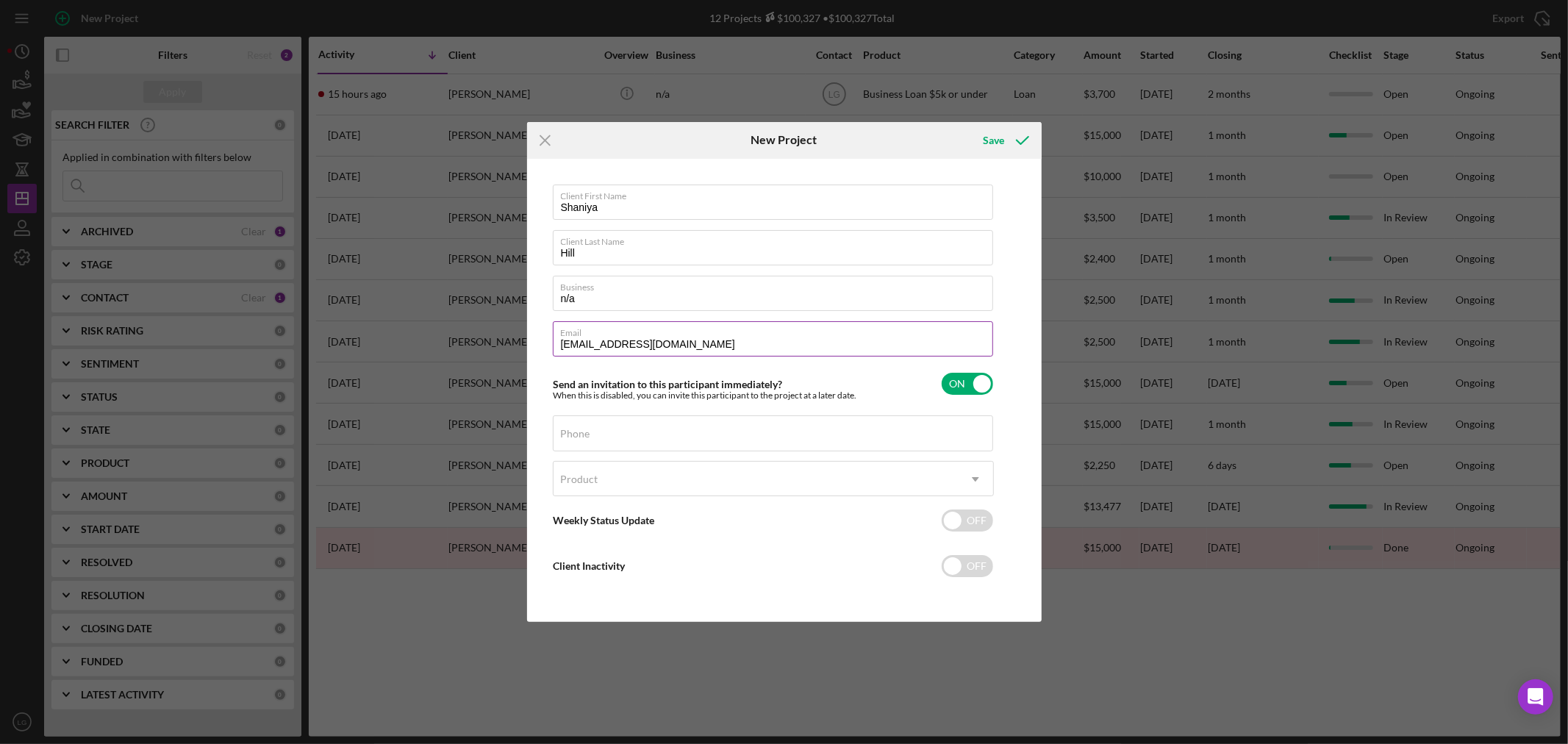
type input "[EMAIL_ADDRESS][DOMAIN_NAME]"
type input "[PHONE_NUMBER]"
click at [651, 483] on div "Product" at bounding box center [756, 480] width 405 height 34
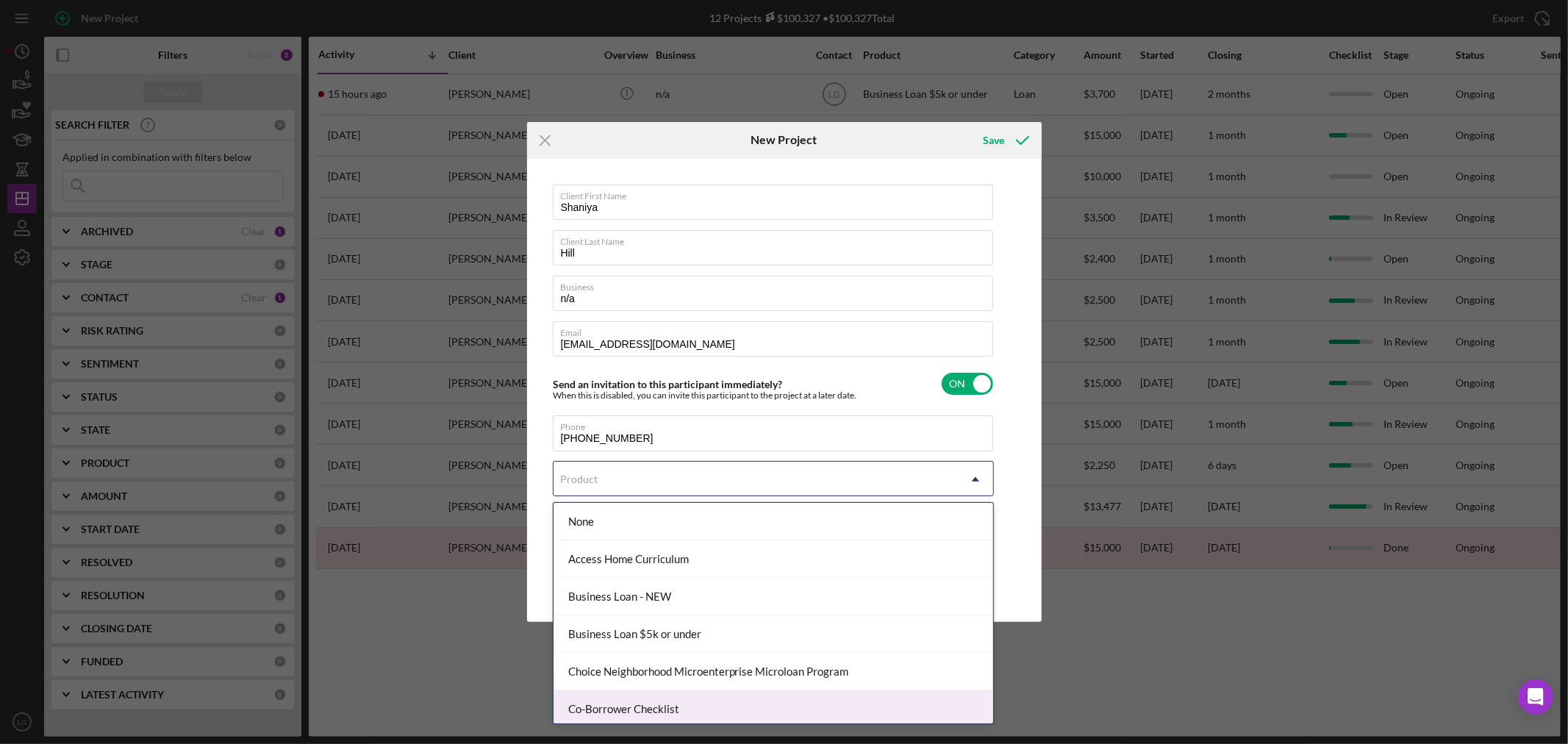
scroll to position [82, 0]
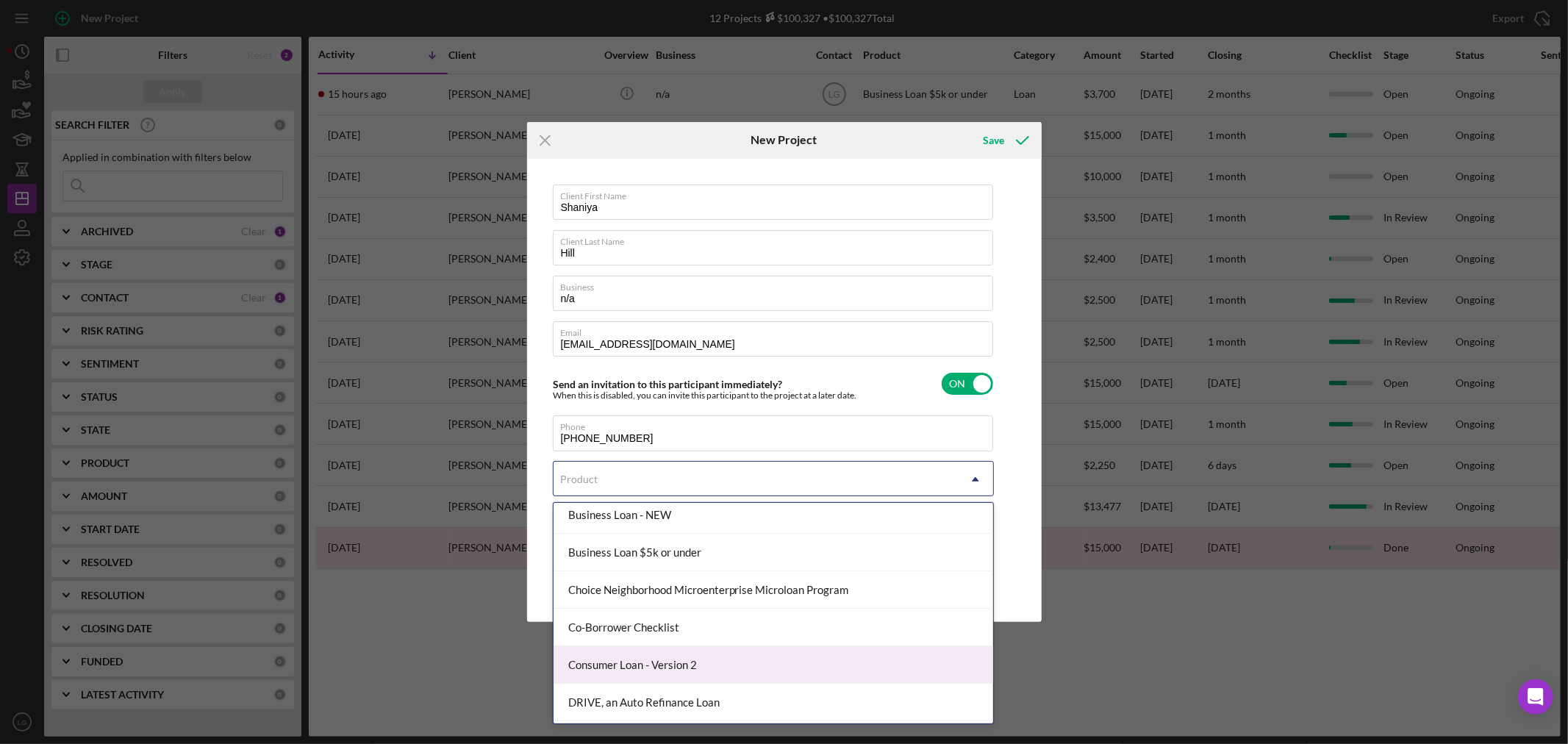
click at [659, 677] on div "Consumer Loan - Version 2" at bounding box center [773, 665] width 439 height 37
checkbox input "true"
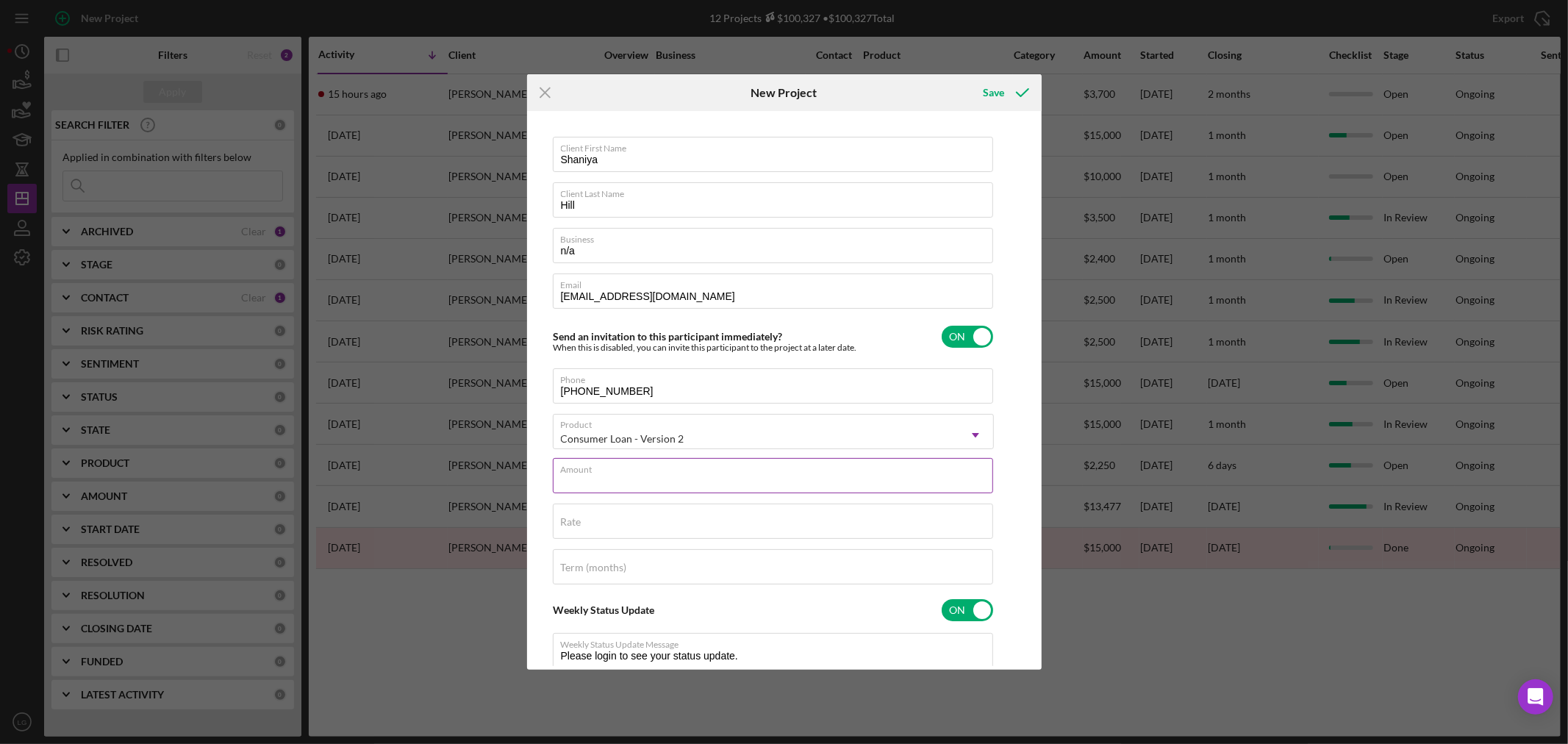
click at [585, 464] on div "Amount" at bounding box center [773, 476] width 441 height 36
type input "$2"
type textarea "Thank you for your application to [PERSON_NAME]! Please login to see what we st…"
type input "$25"
type textarea "Thank you for your application to [PERSON_NAME]! Please login to see what we st…"
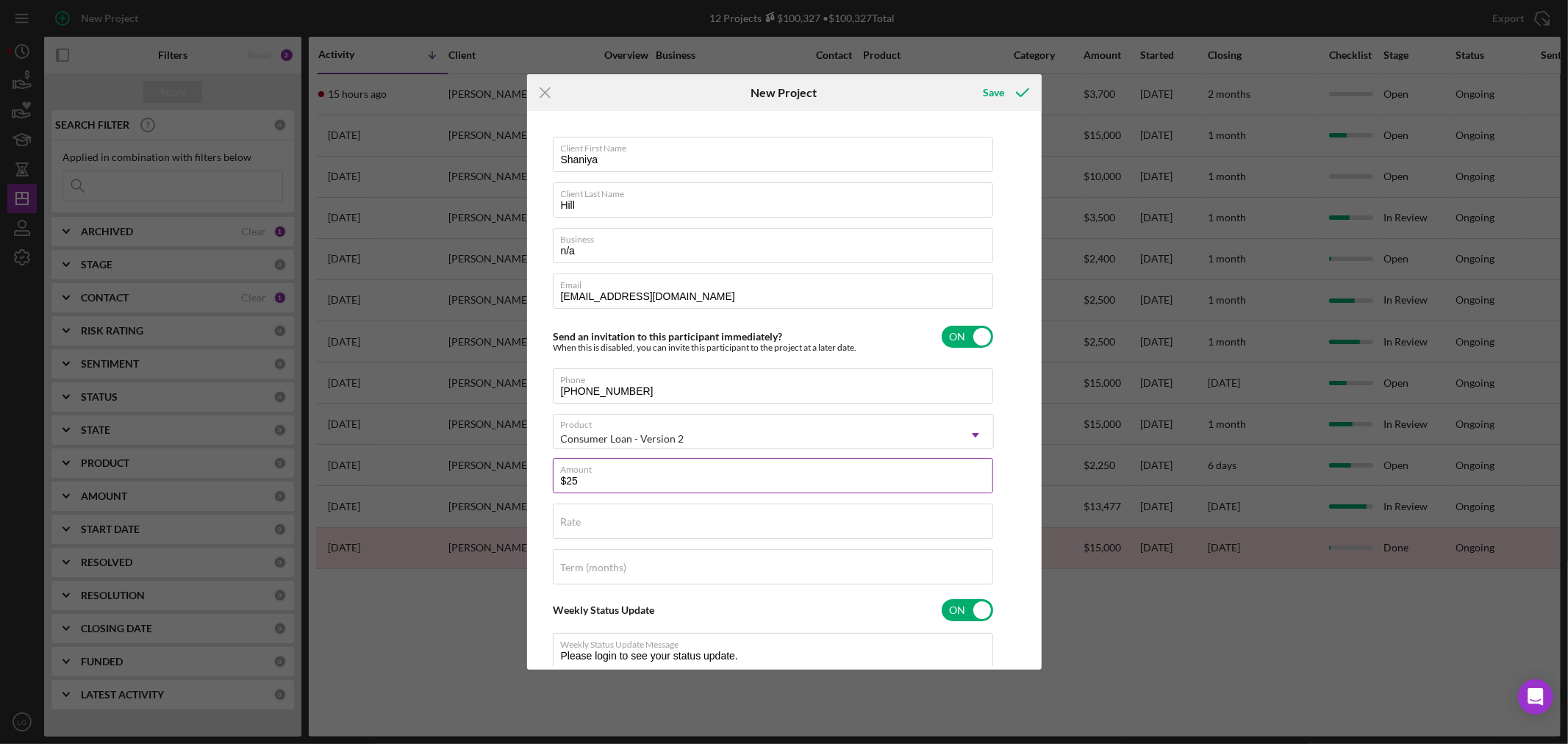
type input "$250"
type textarea "Thank you for your application to [PERSON_NAME]! Please login to see what we st…"
type input "$2,500"
type textarea "Thank you for your application to [PERSON_NAME]! Please login to see what we st…"
type input "$2,500"
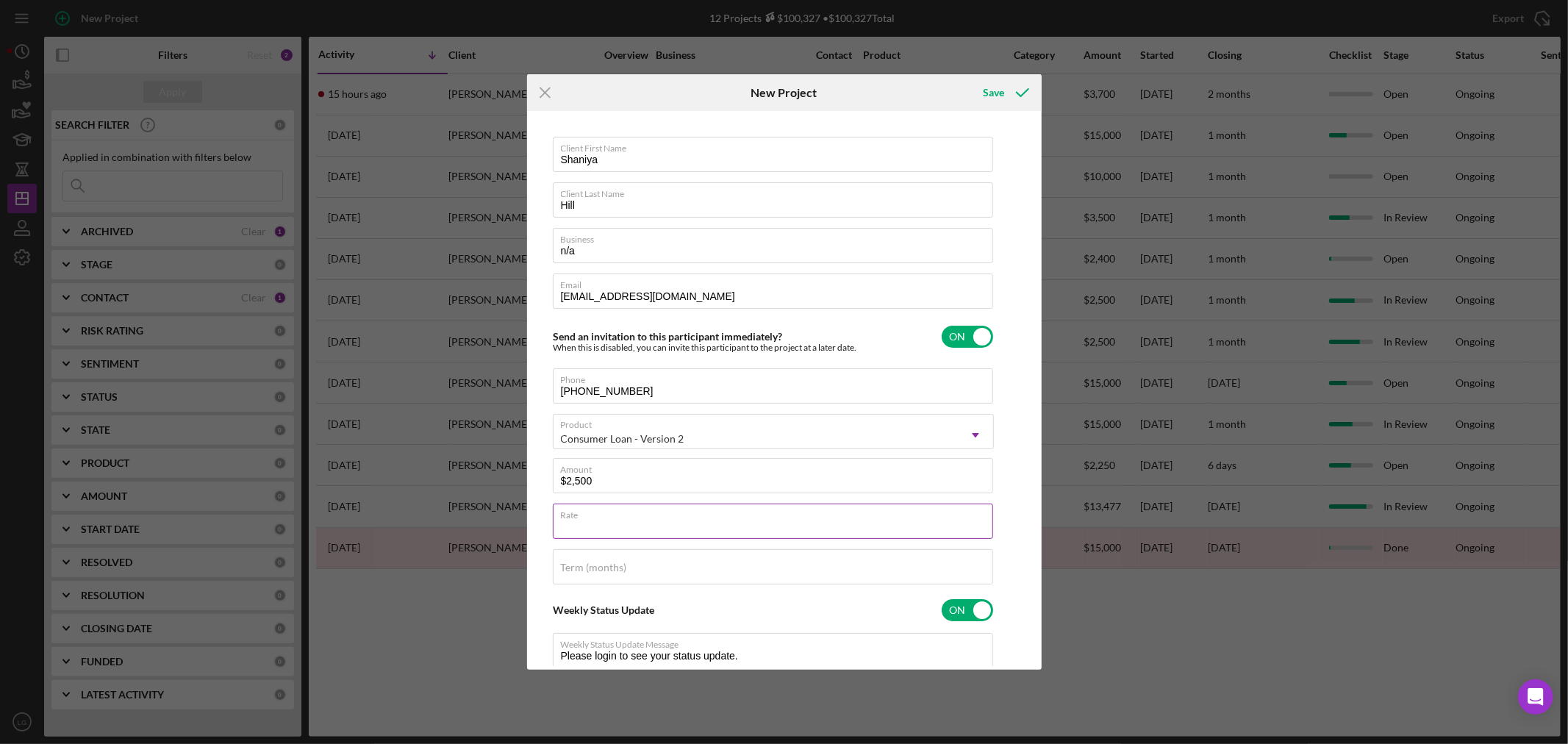
click at [592, 532] on input "Rate" at bounding box center [773, 522] width 440 height 36
drag, startPoint x: 591, startPoint y: 480, endPoint x: 496, endPoint y: 488, distance: 95.3
click at [496, 488] on div "Icon/Menu Close New Project Save Client First Name [PERSON_NAME] Client Last Na…" at bounding box center [784, 372] width 1568 height 744
type textarea "Thank you for your application to [PERSON_NAME]! Please login to see what we st…"
click at [583, 523] on input "Rate" at bounding box center [773, 522] width 440 height 36
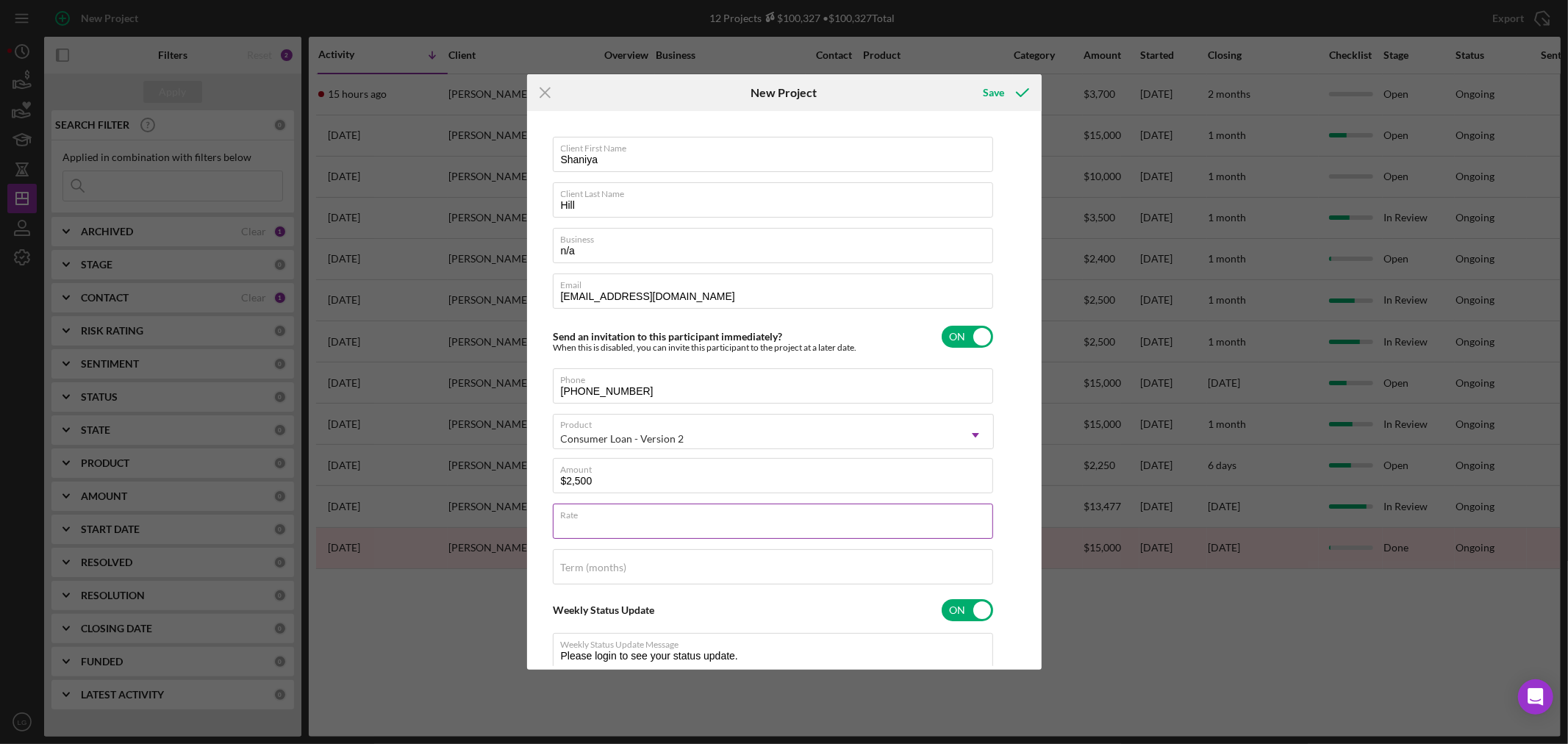
type input "1%"
type textarea "Thank you for your application to [PERSON_NAME]! Please login to see what we st…"
type input "18%"
type textarea "Thank you for your application to [PERSON_NAME]! Please login to see what we st…"
type input "18.000%"
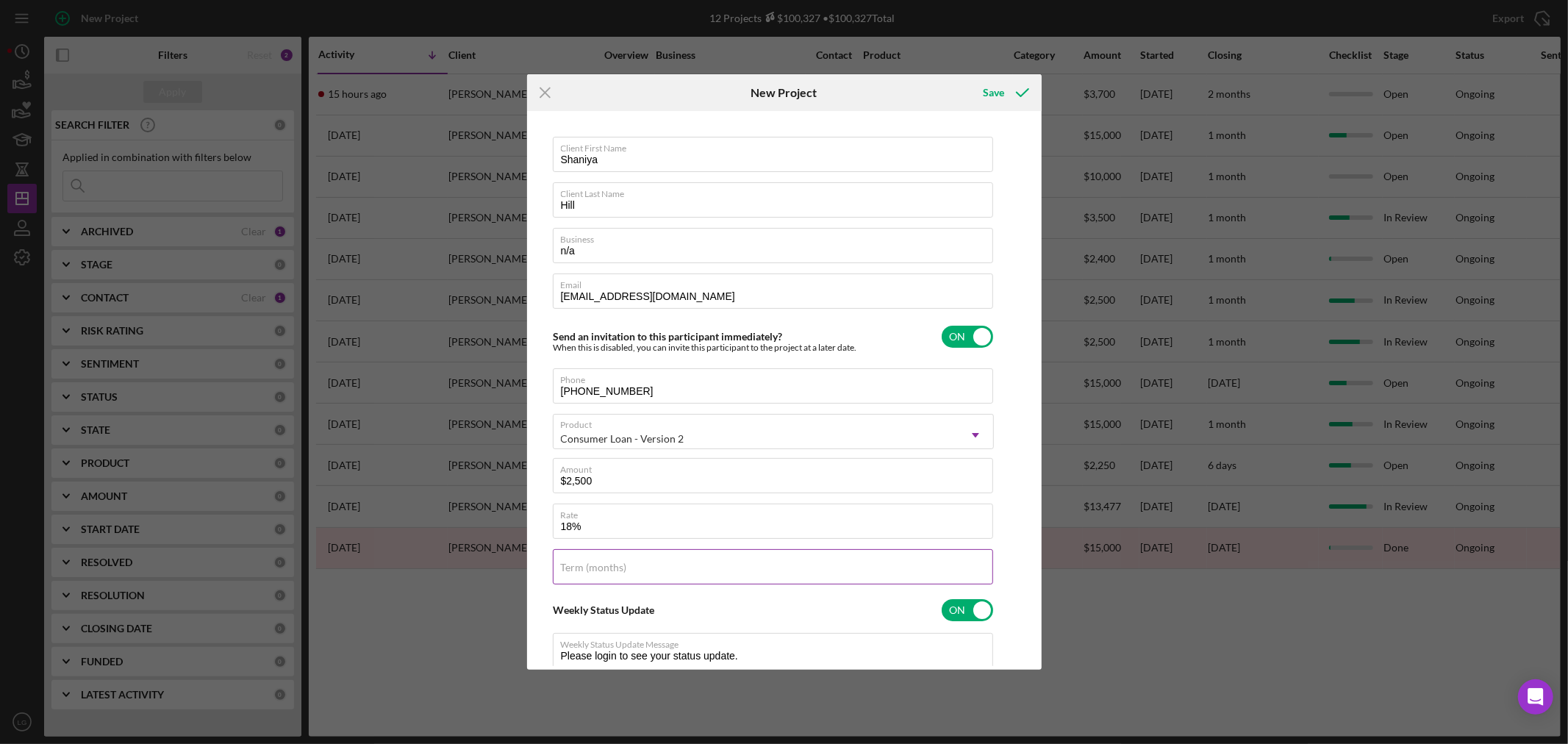
type textarea "Thank you for your application to [PERSON_NAME]! Please login to see what we st…"
click at [606, 560] on div "Term (months)" at bounding box center [773, 567] width 441 height 36
type input "3"
type textarea "Thank you for your application to [PERSON_NAME]! Please login to see what we st…"
type input "36"
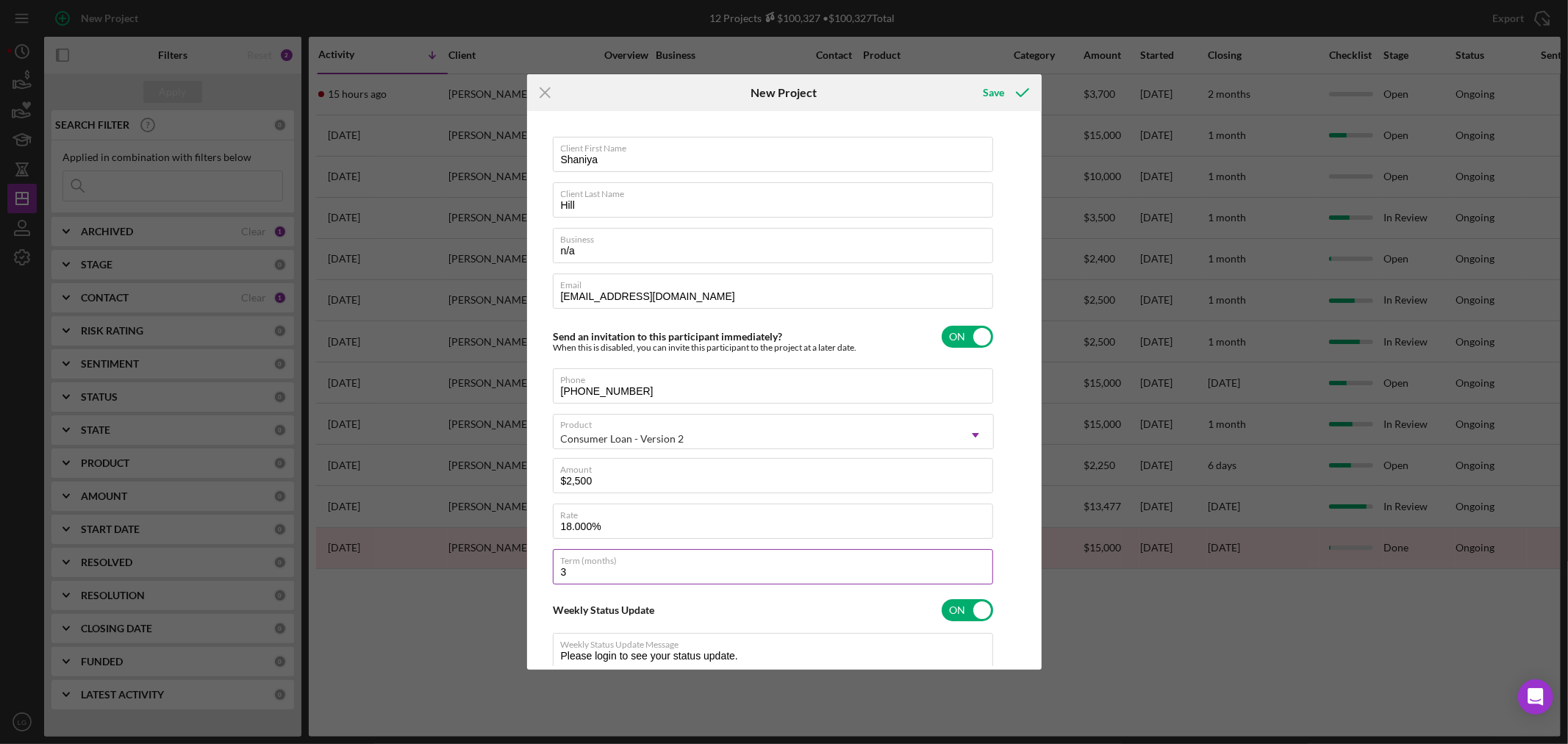
type textarea "Thank you for your application to [PERSON_NAME]! Please login to see what we st…"
type input "36"
type textarea "Thank you for your application to [PERSON_NAME]! Please login to see what we st…"
drag, startPoint x: 682, startPoint y: 476, endPoint x: 343, endPoint y: 483, distance: 339.1
click at [343, 483] on div "Icon/Menu Close New Project Save Client First Name [PERSON_NAME] Client Last Na…" at bounding box center [784, 372] width 1568 height 744
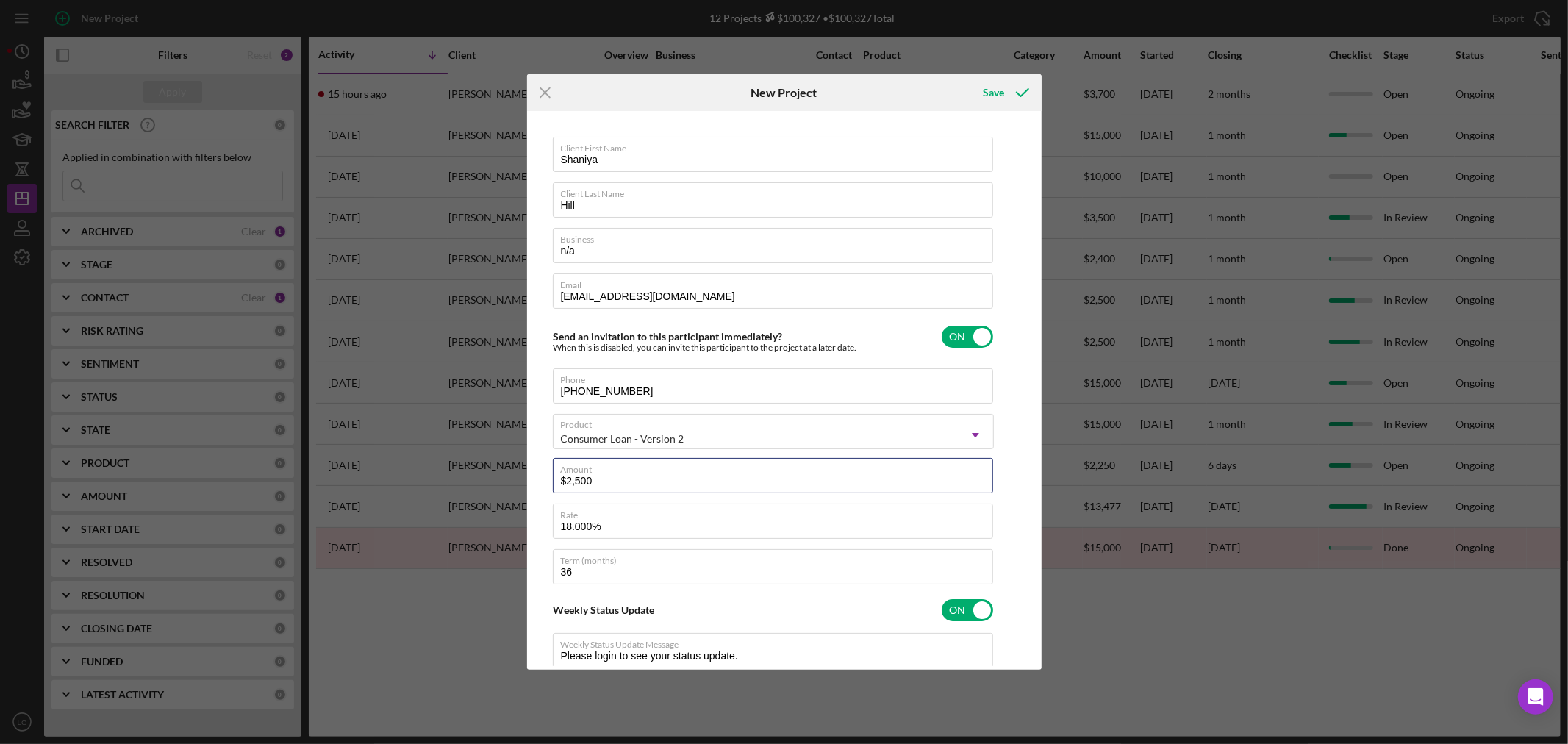
type textarea "Thank you for your application to [PERSON_NAME]! Please login to see what we st…"
type input "$2"
type textarea "Thank you for your application to [PERSON_NAME]! Please login to see what we st…"
type input "$20"
type textarea "Thank you for your application to [PERSON_NAME]! Please login to see what we st…"
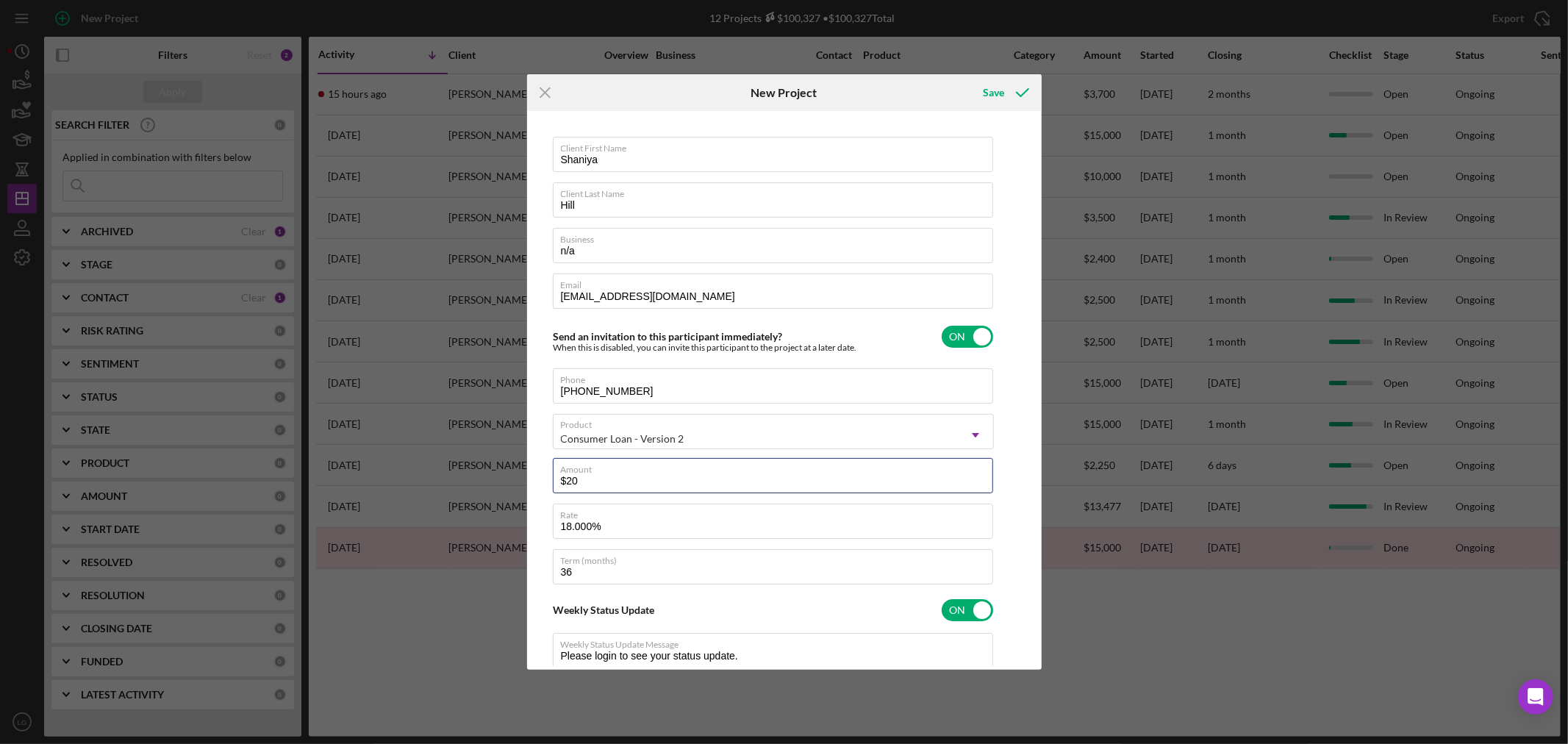
type input "$200"
type textarea "Thank you for your application to [PERSON_NAME]! Please login to see what we st…"
type input "$2,000"
type textarea "Thank you for your application to [PERSON_NAME]! Please login to see what we st…"
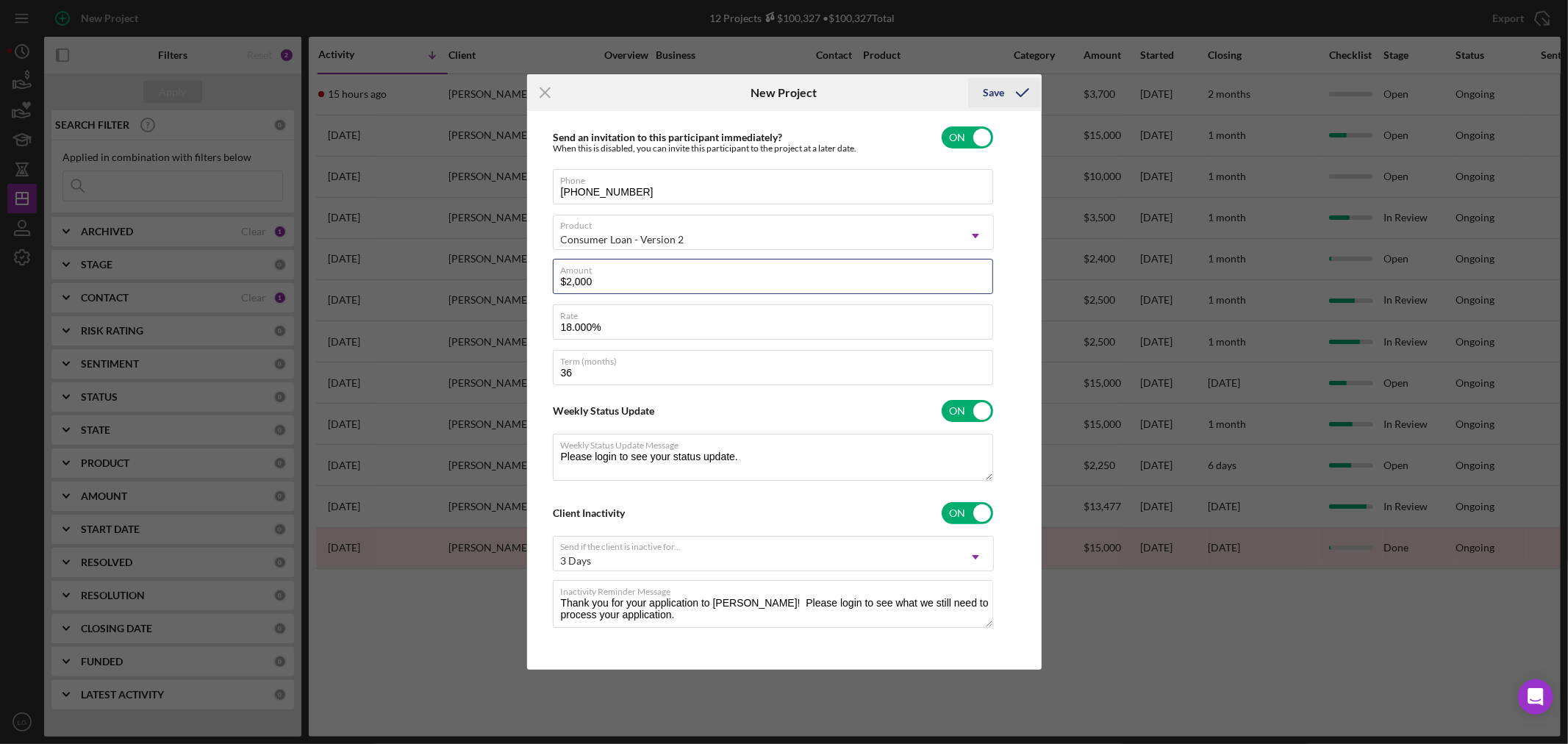
type input "$2,000"
click at [1002, 93] on div "Save" at bounding box center [994, 92] width 21 height 29
type textarea "Thank you for your application to [PERSON_NAME]! Please login to see what we st…"
checkbox input "false"
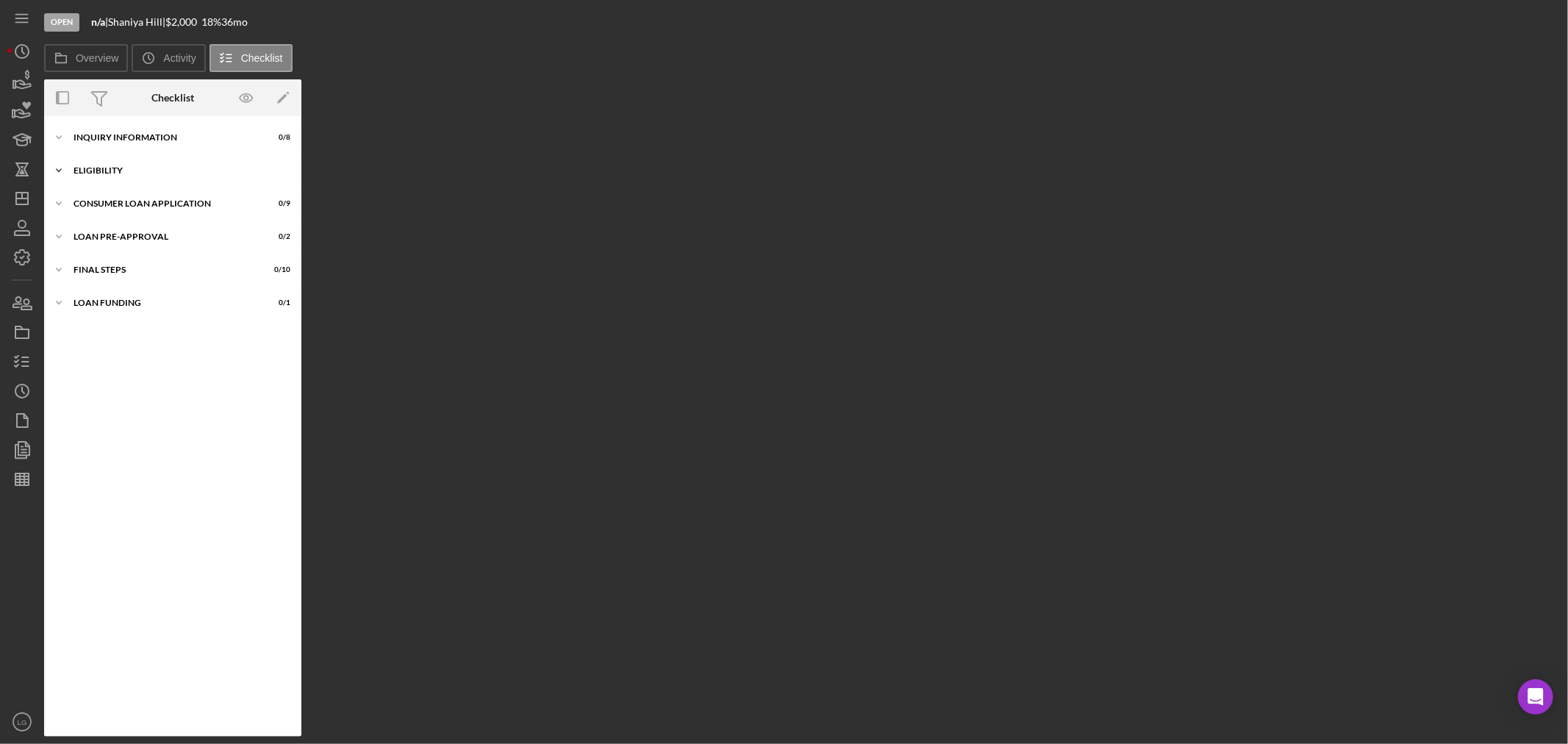
click at [232, 179] on div "Icon/Expander Eligibility 0 / 4" at bounding box center [173, 171] width 257 height 29
click at [133, 328] on div "Consumer Loan Application" at bounding box center [178, 329] width 210 height 9
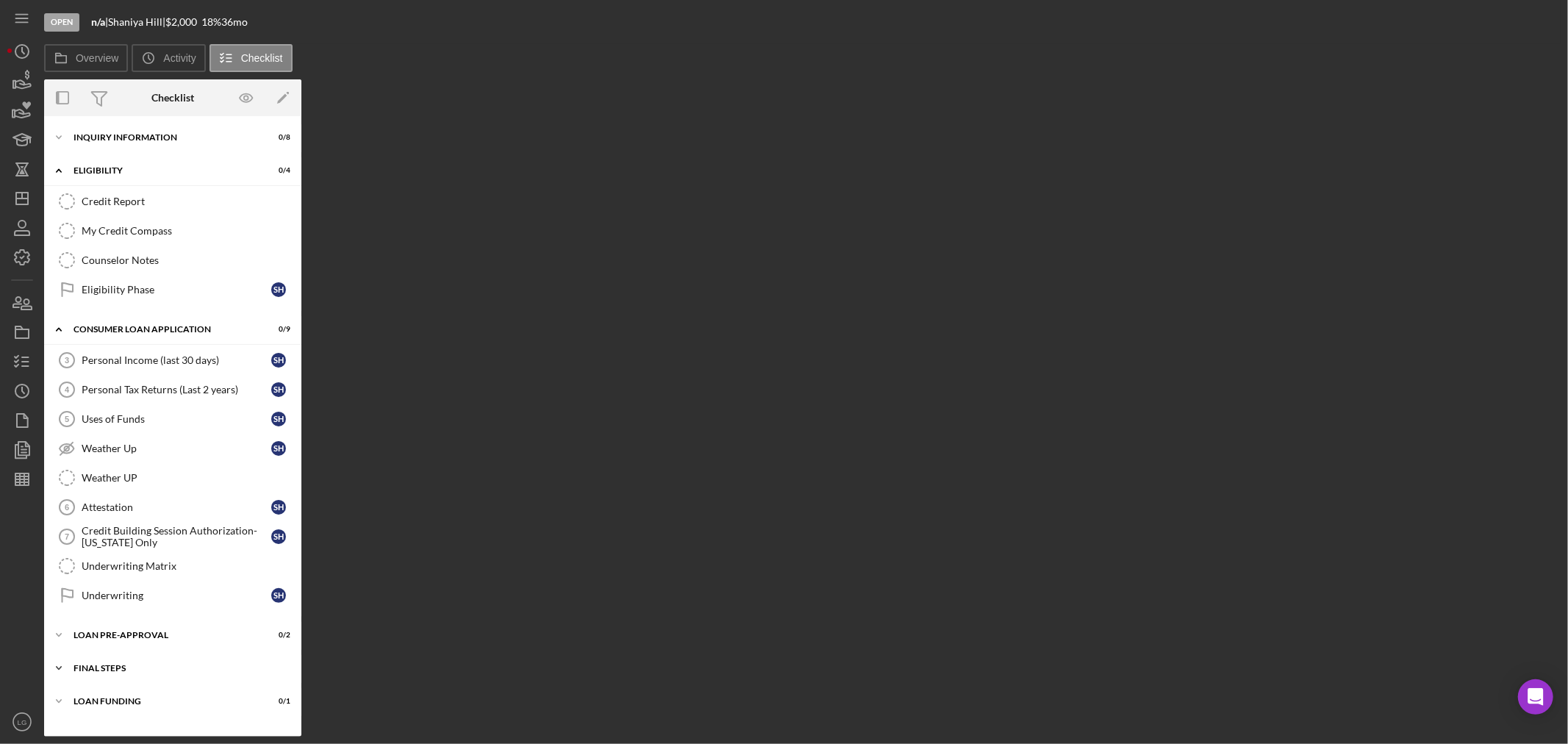
click at [184, 660] on div "Icon/Expander FINAL STEPS 0 / 10" at bounding box center [173, 668] width 257 height 29
click at [182, 649] on div "Icon/Expander Loan Pre-Approval 0 / 2" at bounding box center [173, 635] width 257 height 29
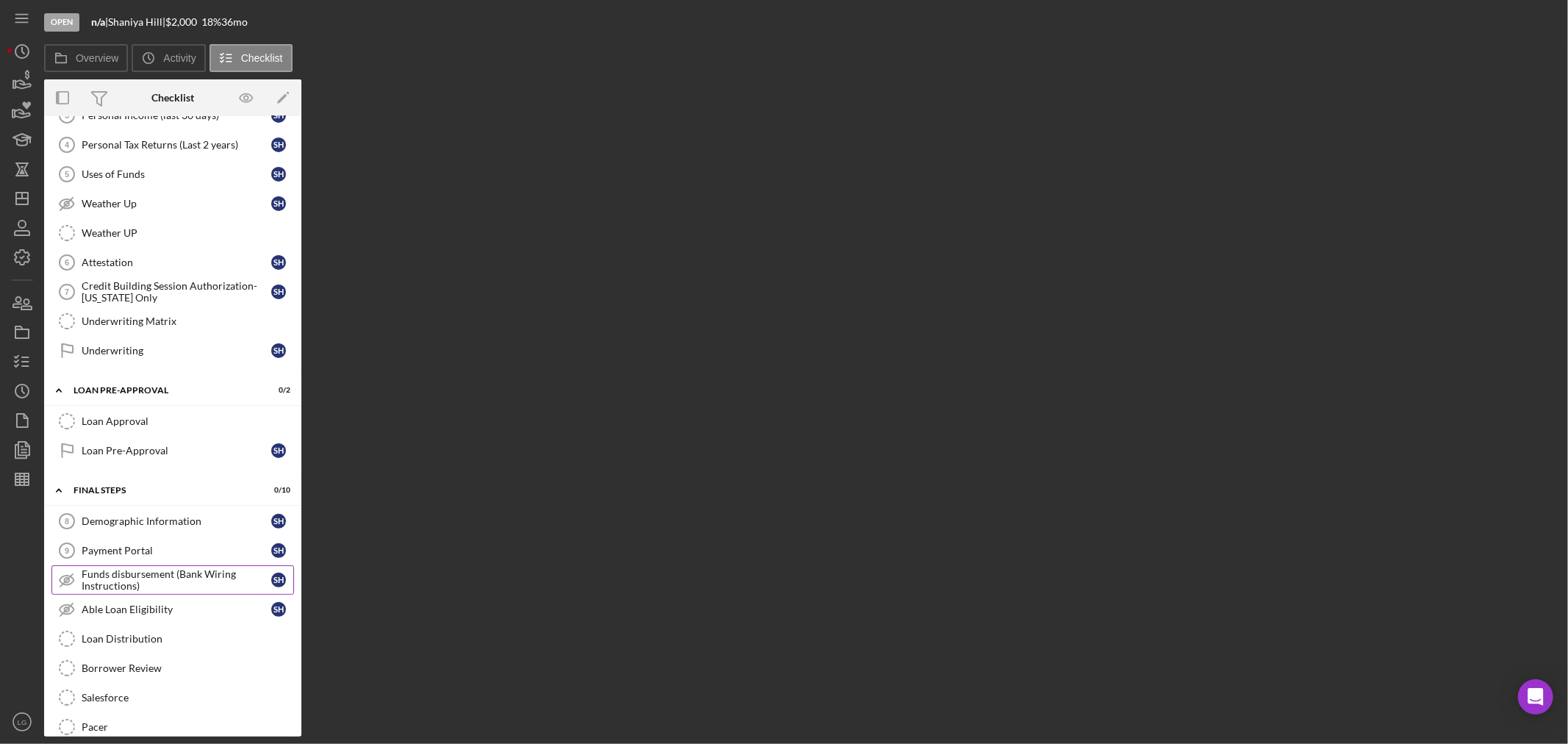
scroll to position [360, 0]
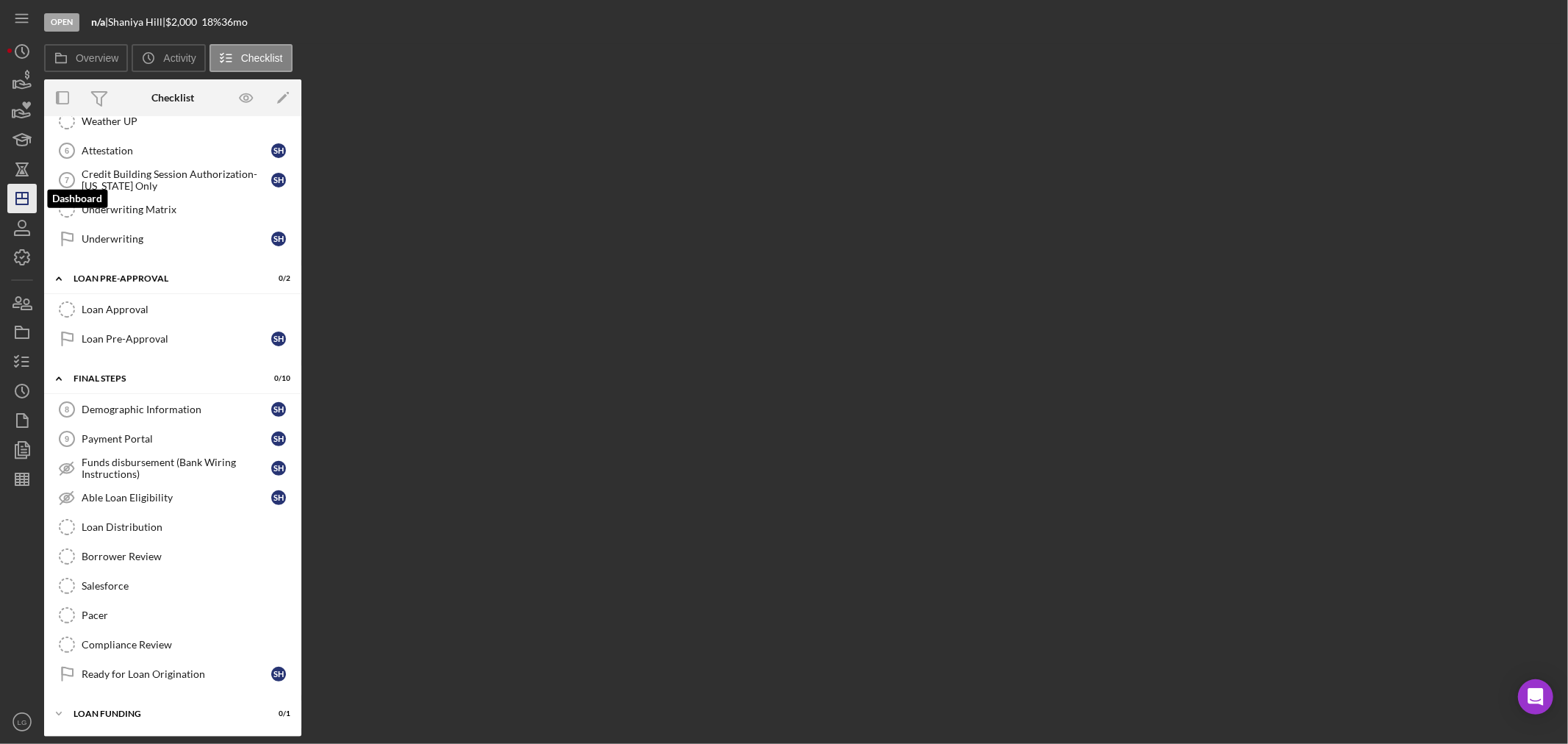
click at [32, 192] on icon "Icon/Dashboard" at bounding box center [22, 198] width 36 height 36
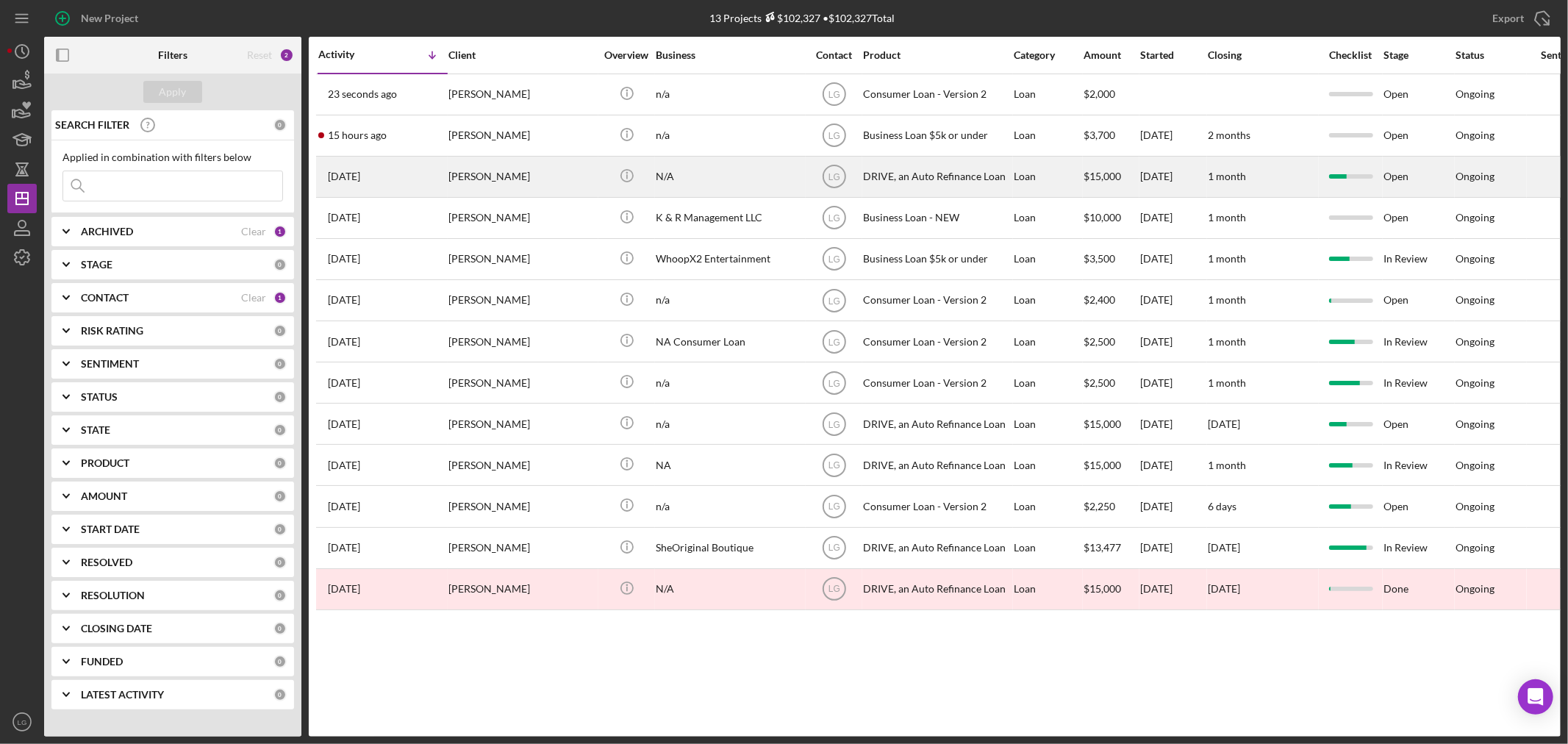
click at [515, 189] on div "[PERSON_NAME]" at bounding box center [522, 176] width 147 height 39
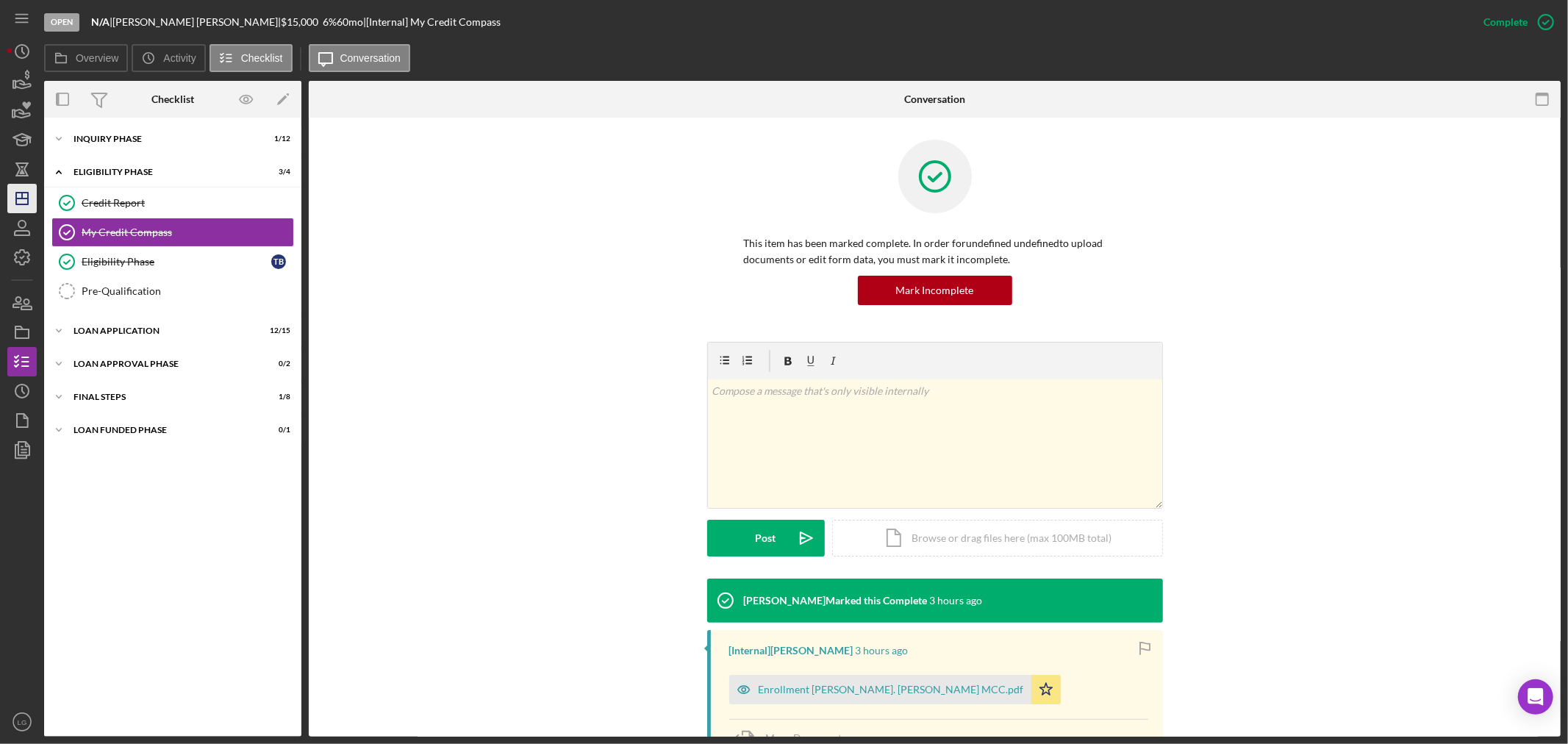
click at [252, 362] on div "Loan Approval Phase" at bounding box center [163, 363] width 180 height 9
click at [20, 204] on polygon "button" at bounding box center [22, 198] width 12 height 12
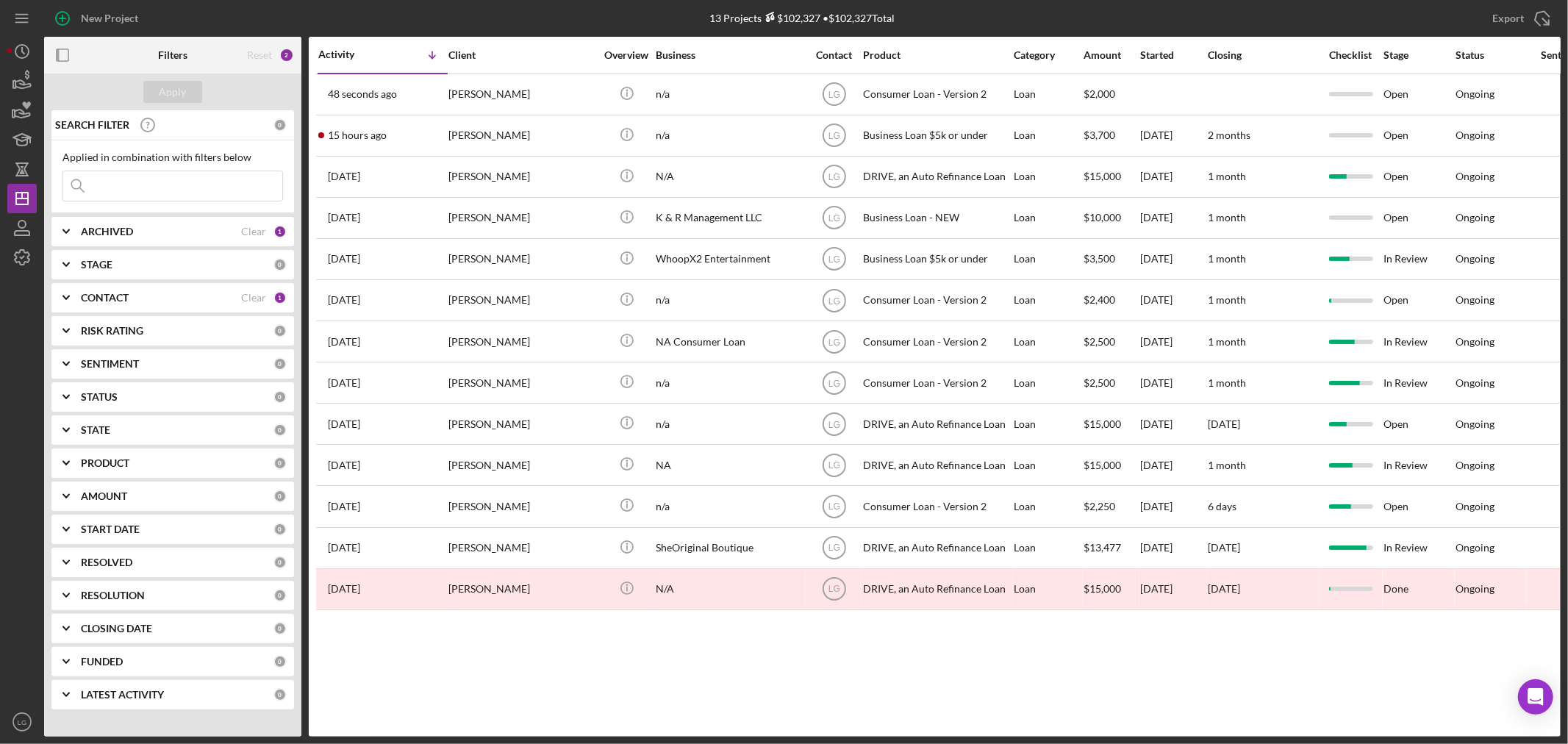
click at [133, 180] on input at bounding box center [172, 186] width 219 height 29
click at [23, 225] on icon "button" at bounding box center [22, 227] width 36 height 36
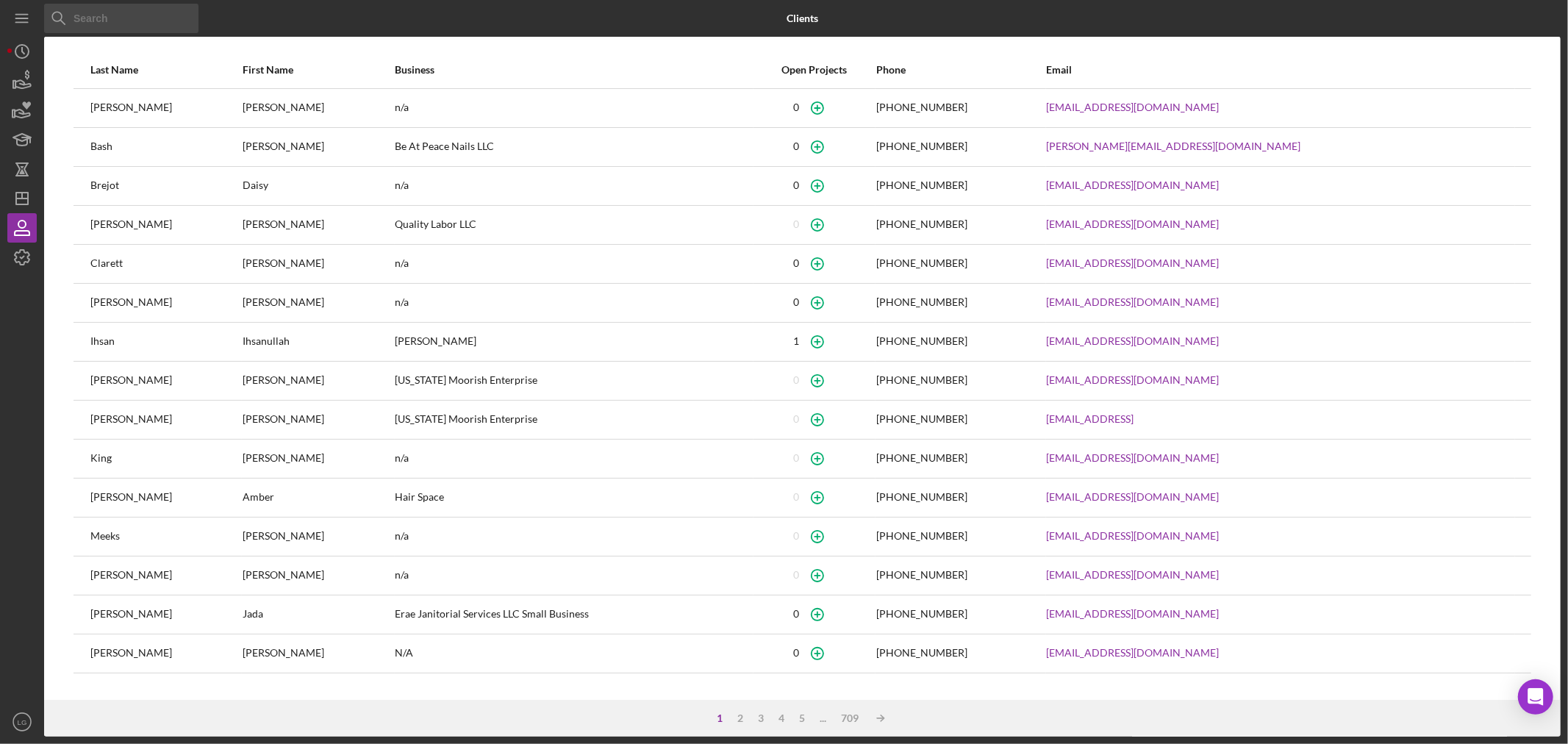
click at [121, 19] on input at bounding box center [121, 19] width 155 height 29
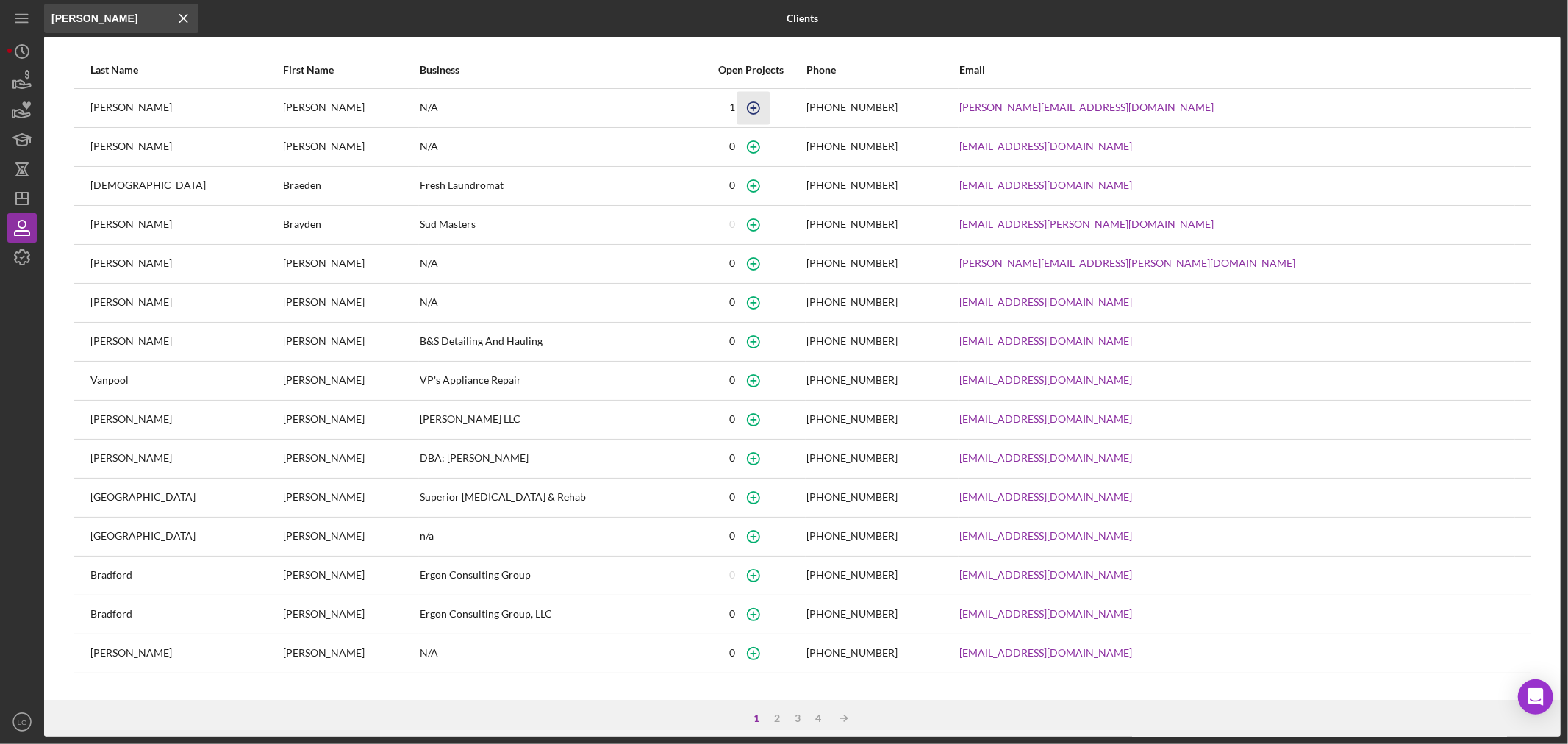
type input "[PERSON_NAME]"
click at [770, 106] on icon "button" at bounding box center [754, 108] width 33 height 33
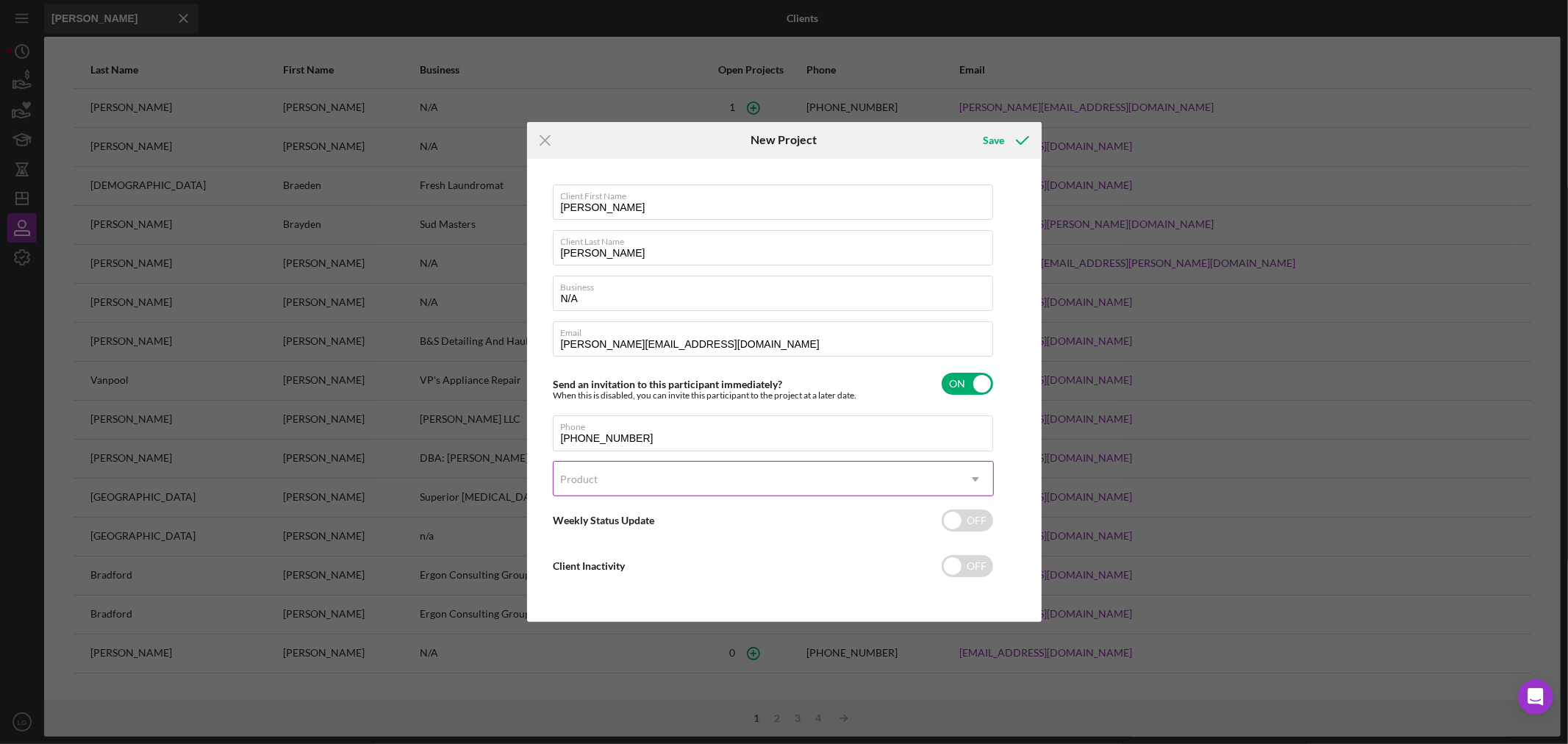
click at [610, 475] on div "Product" at bounding box center [756, 480] width 405 height 34
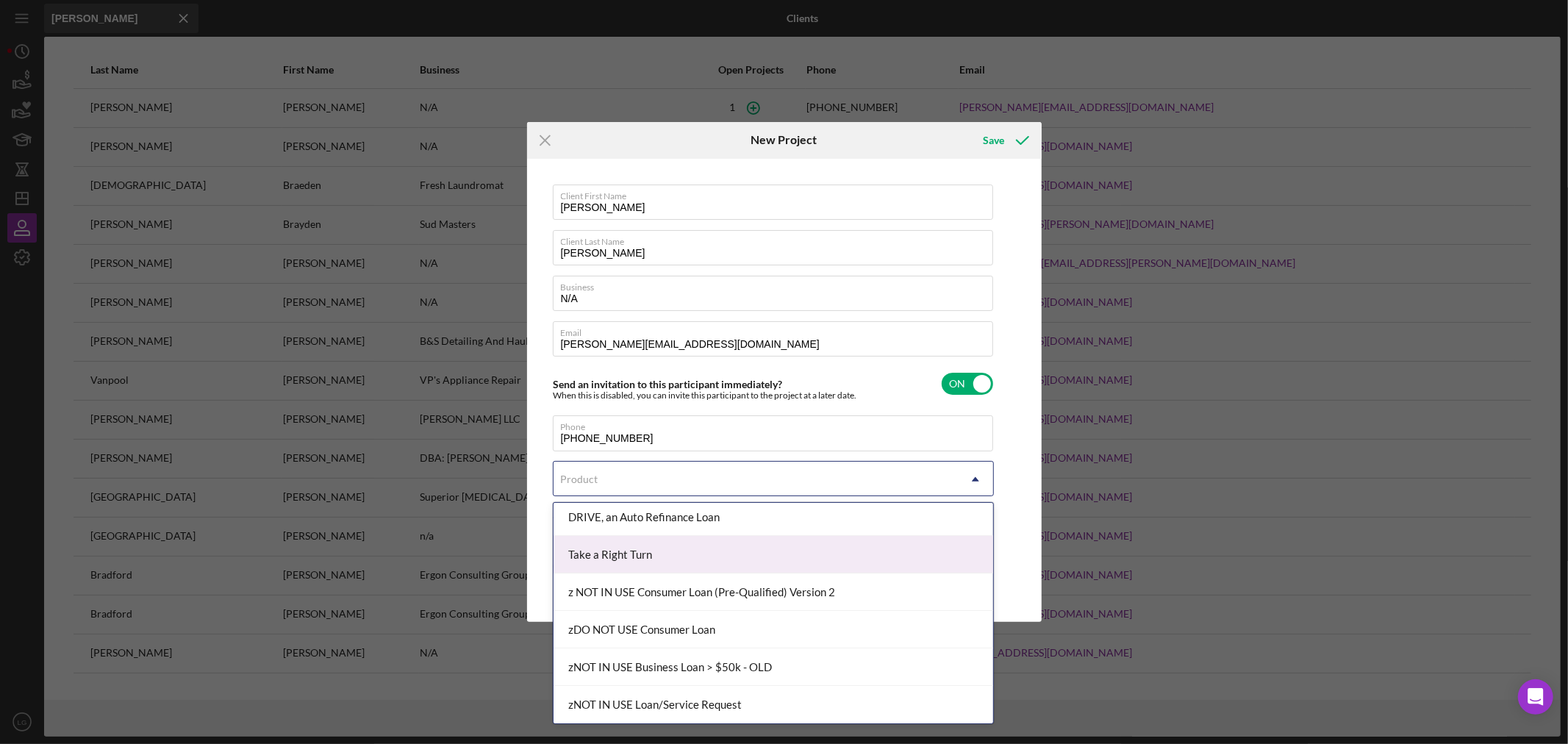
scroll to position [186, 0]
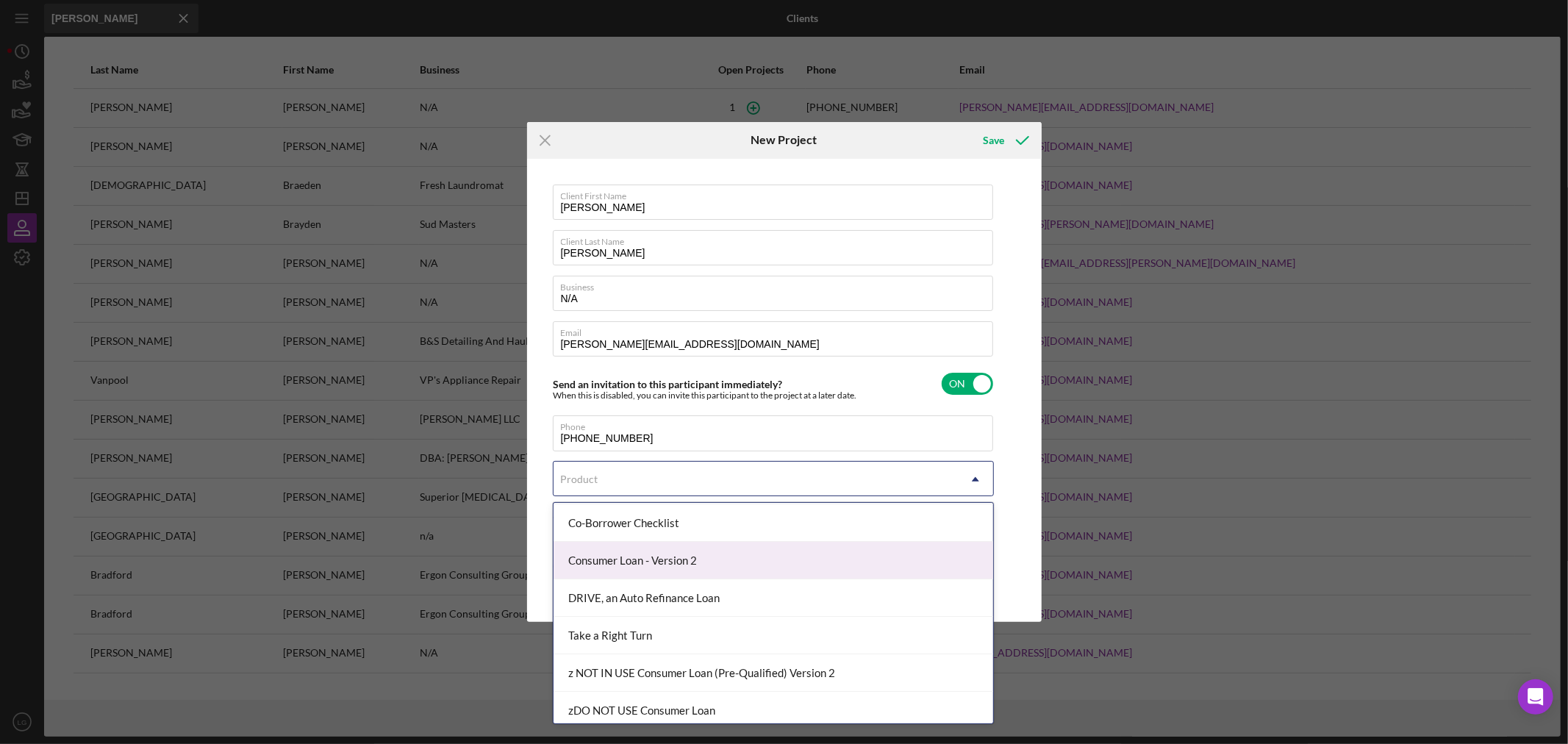
click at [636, 564] on div "Consumer Loan - Version 2" at bounding box center [773, 560] width 439 height 37
checkbox input "true"
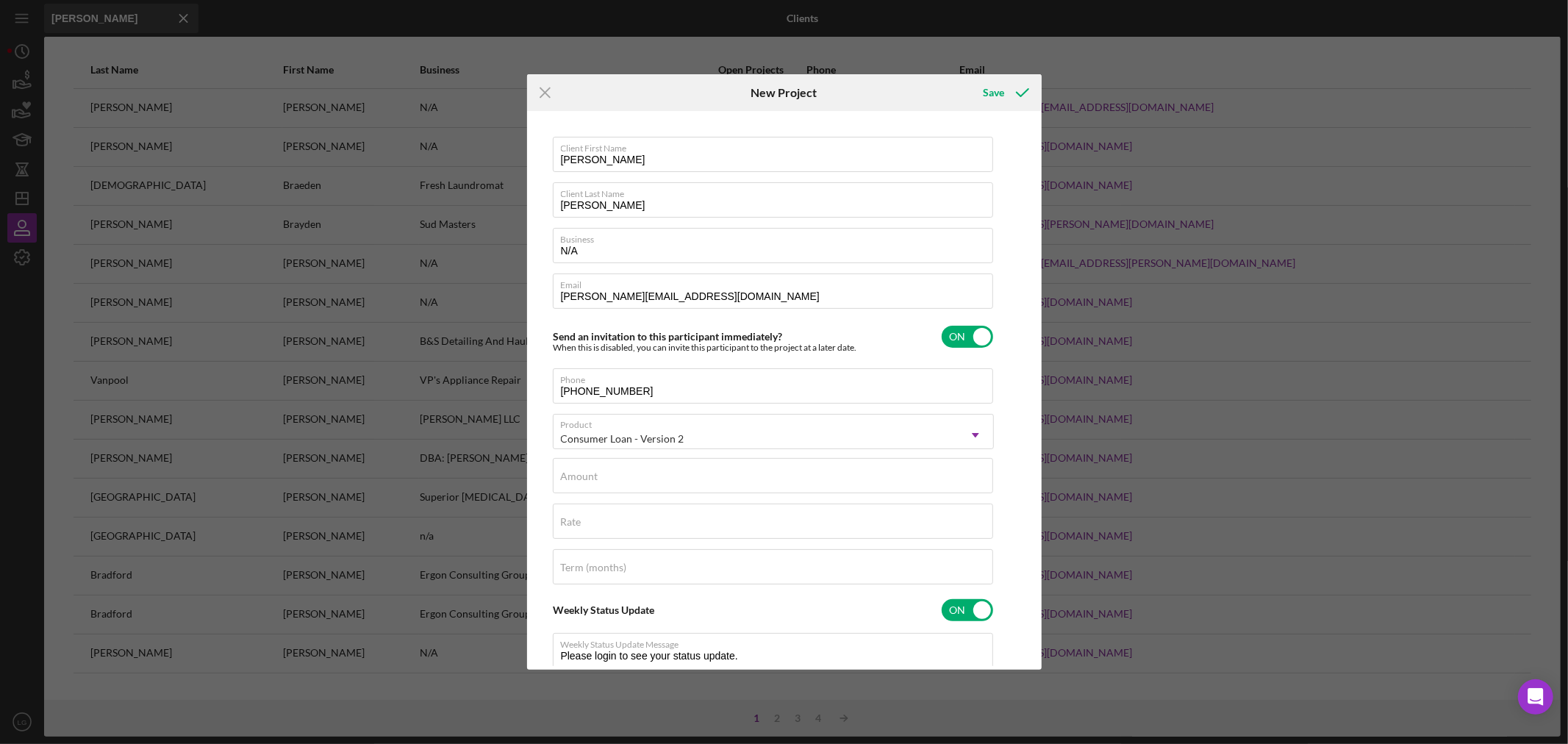
type textarea "Thank you for your application to [PERSON_NAME]! Please login to see what we st…"
click at [600, 473] on div "Amount" at bounding box center [773, 476] width 441 height 36
type input "$2"
type textarea "Thank you for your application to [PERSON_NAME]! Please login to see what we st…"
type input "$20"
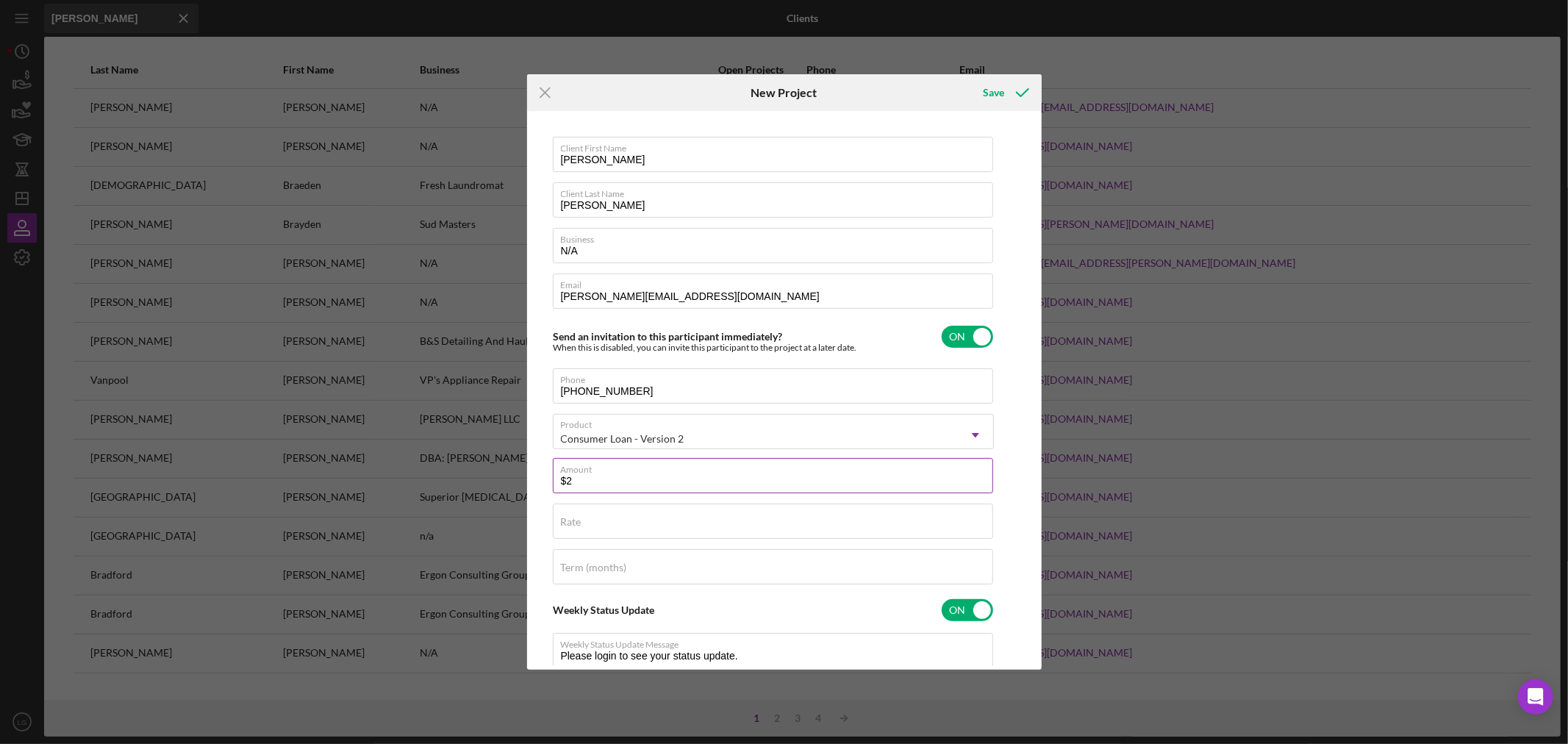
type textarea "Thank you for your application to [PERSON_NAME]! Please login to see what we st…"
type input "$200"
type textarea "Thank you for your application to [PERSON_NAME]! Please login to see what we st…"
type input "$2,000"
type textarea "Thank you for your application to [PERSON_NAME]! Please login to see what we st…"
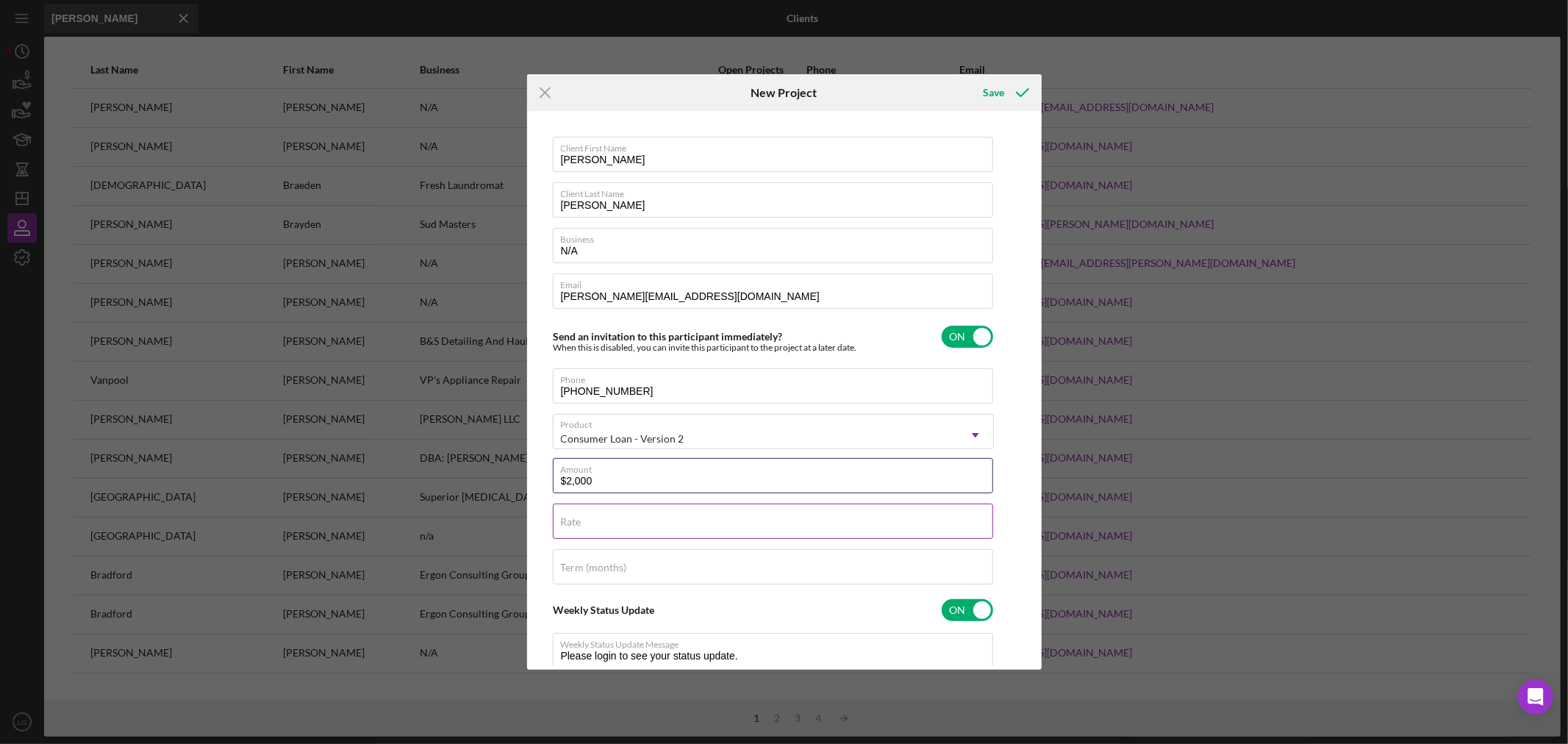
type input "$2,000"
type textarea "Thank you for your application to [PERSON_NAME]! Please login to see what we st…"
click at [590, 534] on input "Rate" at bounding box center [773, 522] width 440 height 36
type input "1%"
type textarea "Thank you for your application to [PERSON_NAME]! Please login to see what we st…"
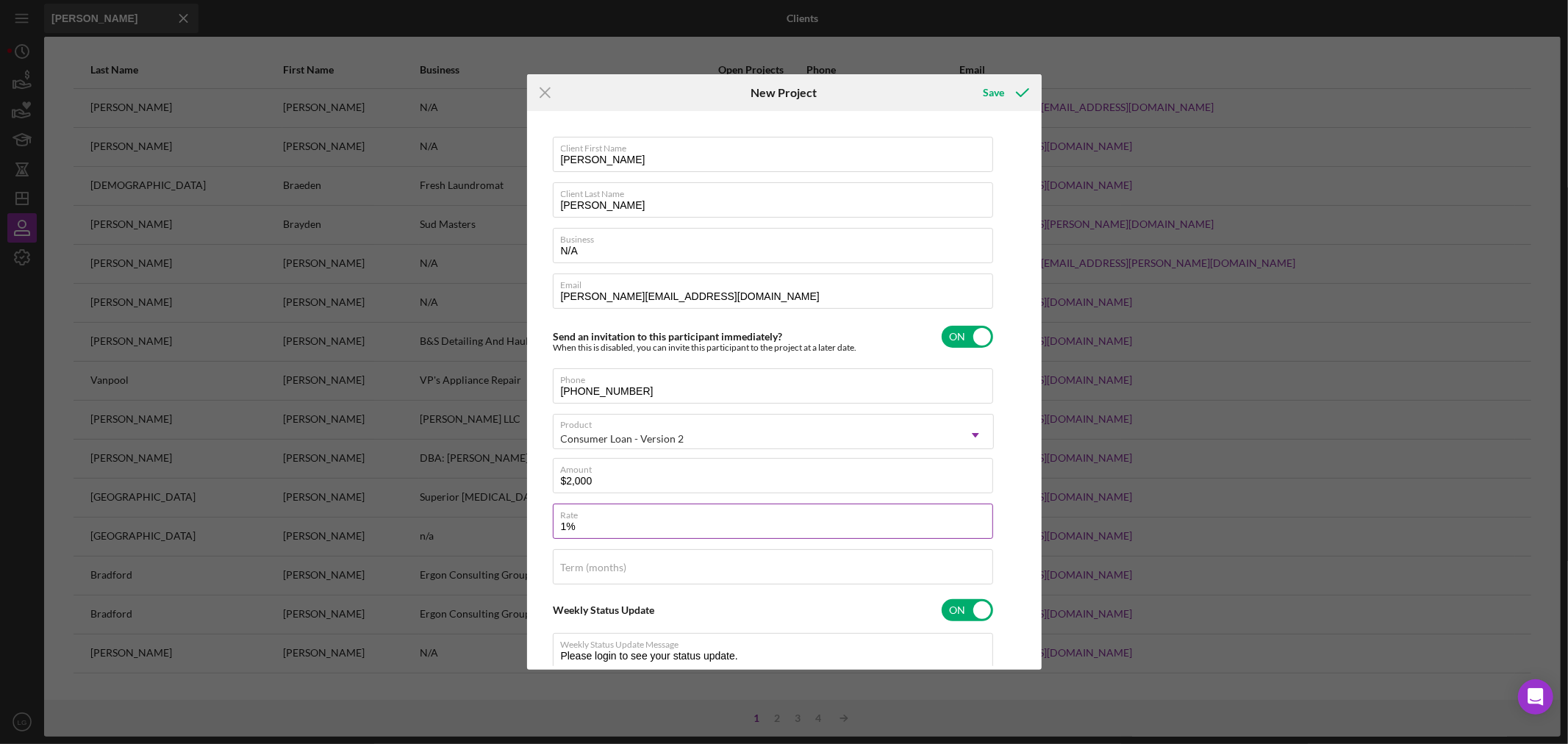
type input "18%"
type textarea "Thank you for your application to [PERSON_NAME]! Please login to see what we st…"
type input "18.000%"
type textarea "Thank you for your application to [PERSON_NAME]! Please login to see what we st…"
click at [600, 547] on div "Client First Name [PERSON_NAME] Client Last Name [PERSON_NAME] Business N/A Ema…" at bounding box center [773, 489] width 441 height 706
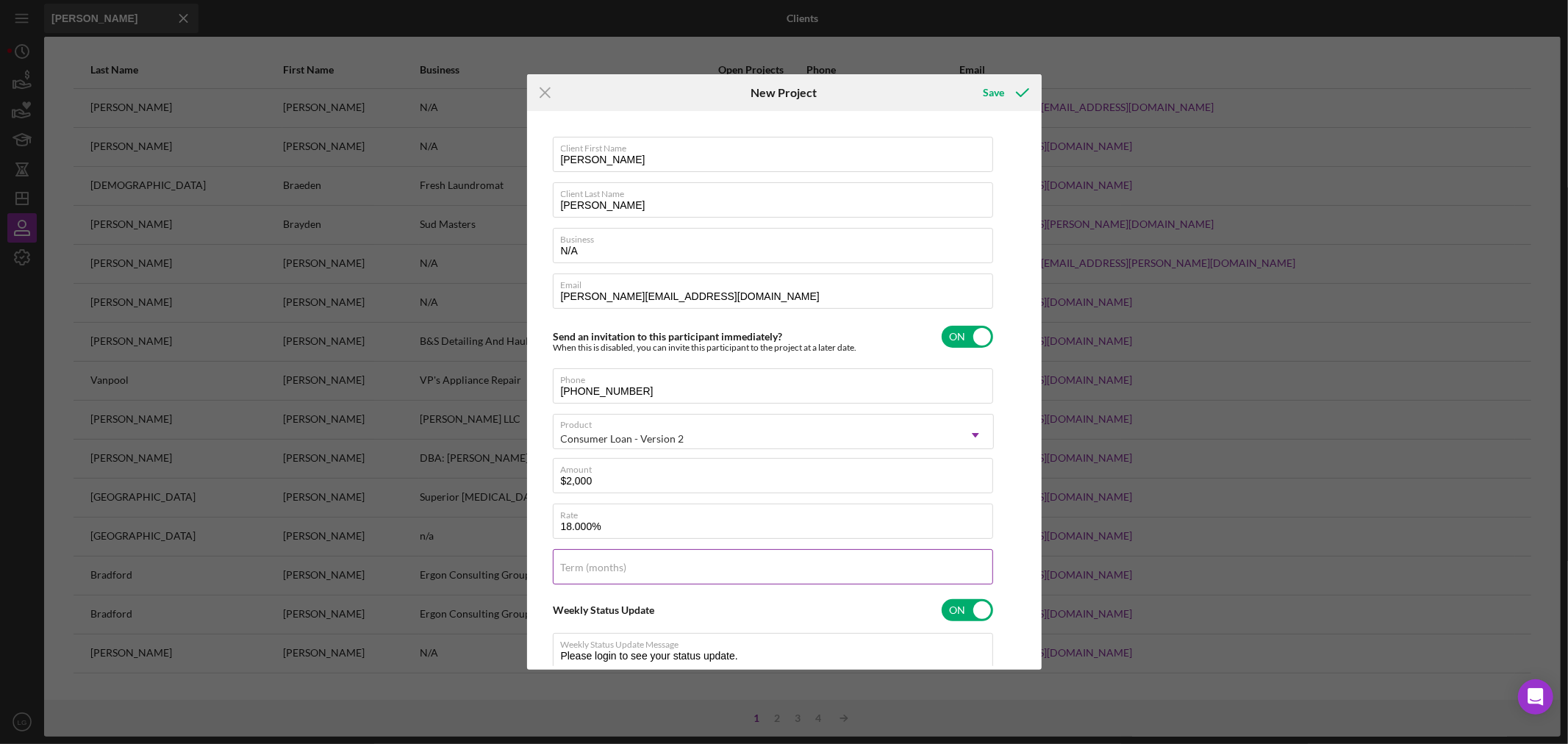
click at [600, 564] on label "Term (months)" at bounding box center [594, 567] width 66 height 12
click at [600, 564] on input "Term (months)" at bounding box center [773, 567] width 440 height 36
type input "3"
type textarea "Thank you for your application to [PERSON_NAME]! Please login to see what we st…"
type input "36"
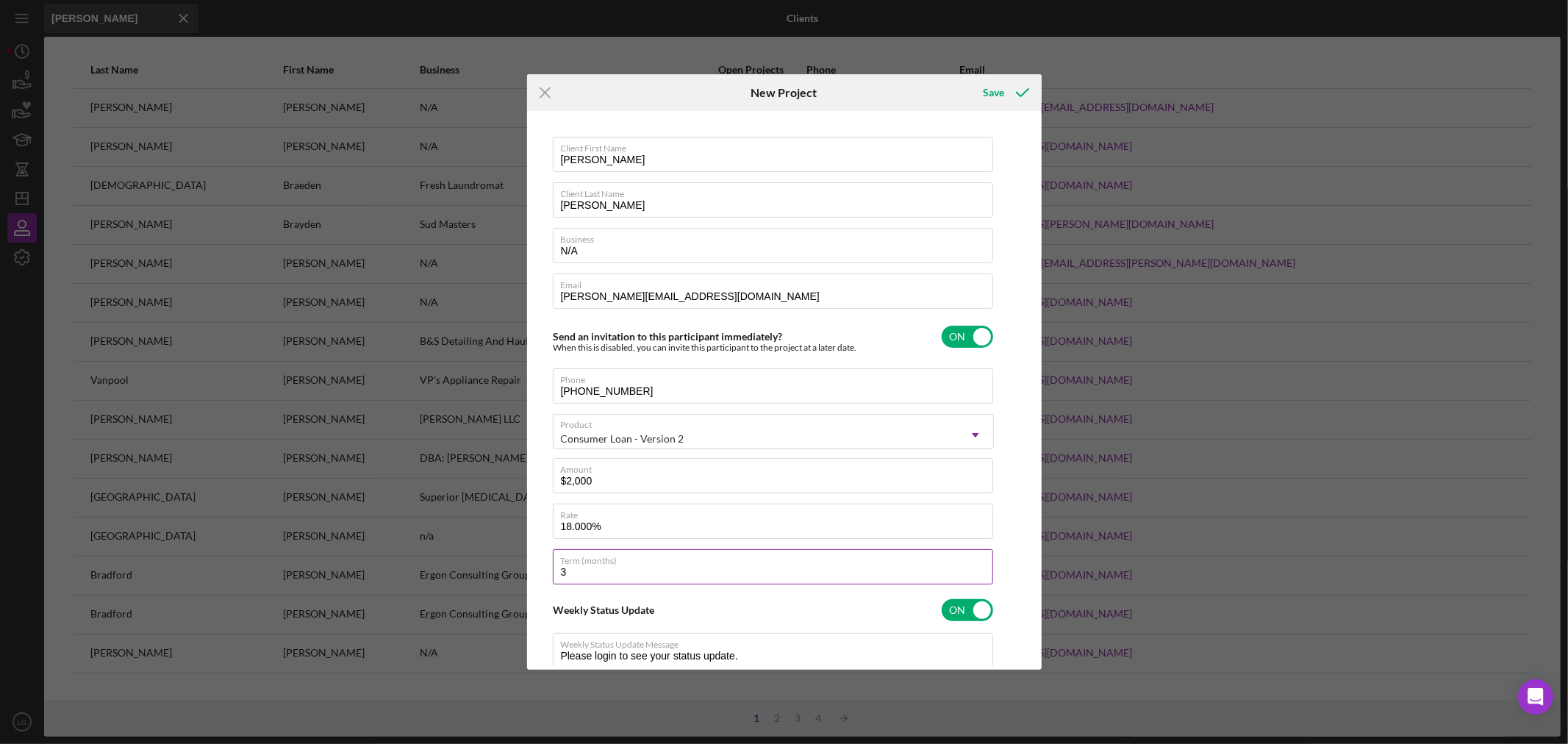
type textarea "Thank you for your application to [PERSON_NAME]! Please login to see what we st…"
type input "36"
click at [1003, 106] on div "Save" at bounding box center [994, 92] width 21 height 29
type textarea "Thank you for your application to [PERSON_NAME]! Please login to see what we st…"
checkbox input "false"
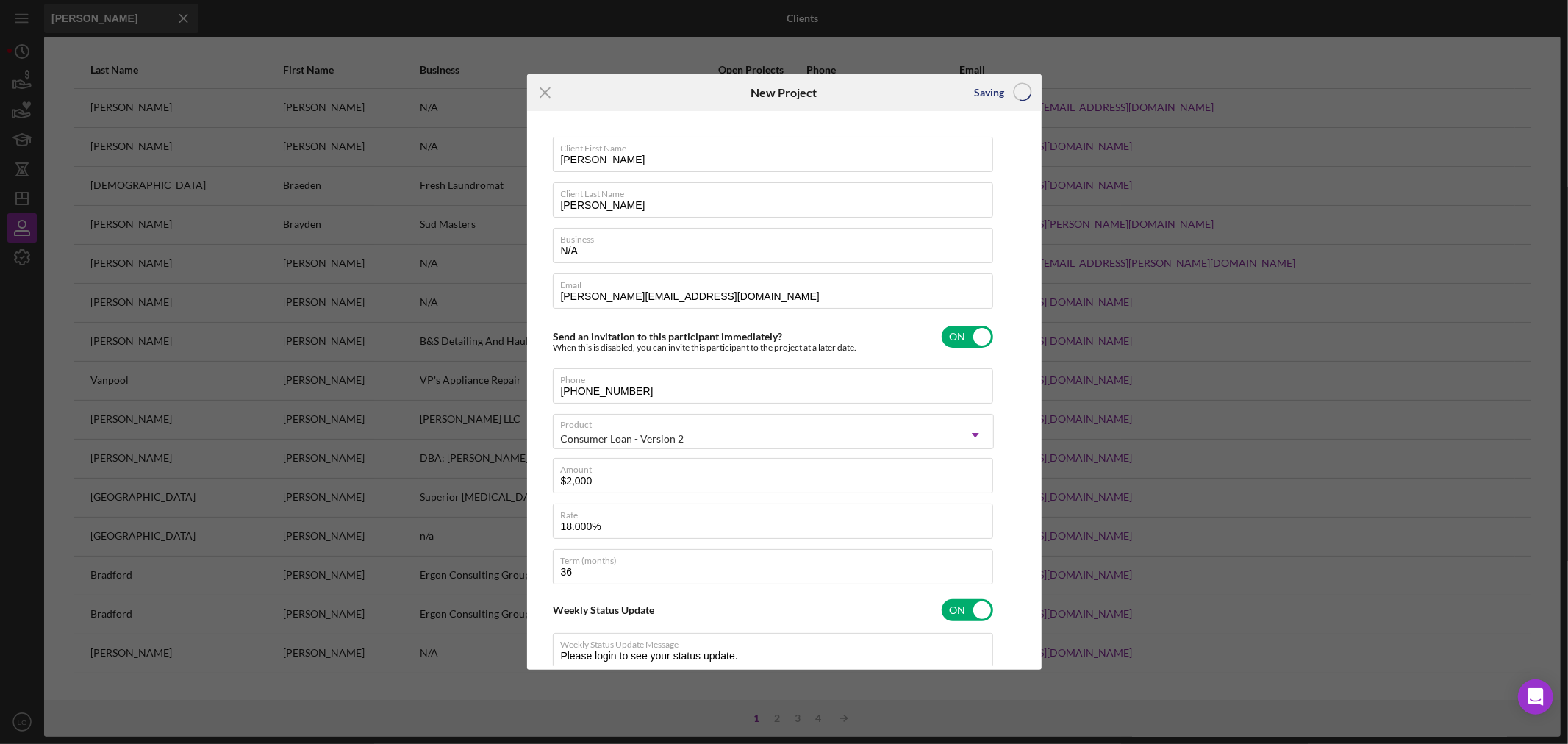
checkbox input "false"
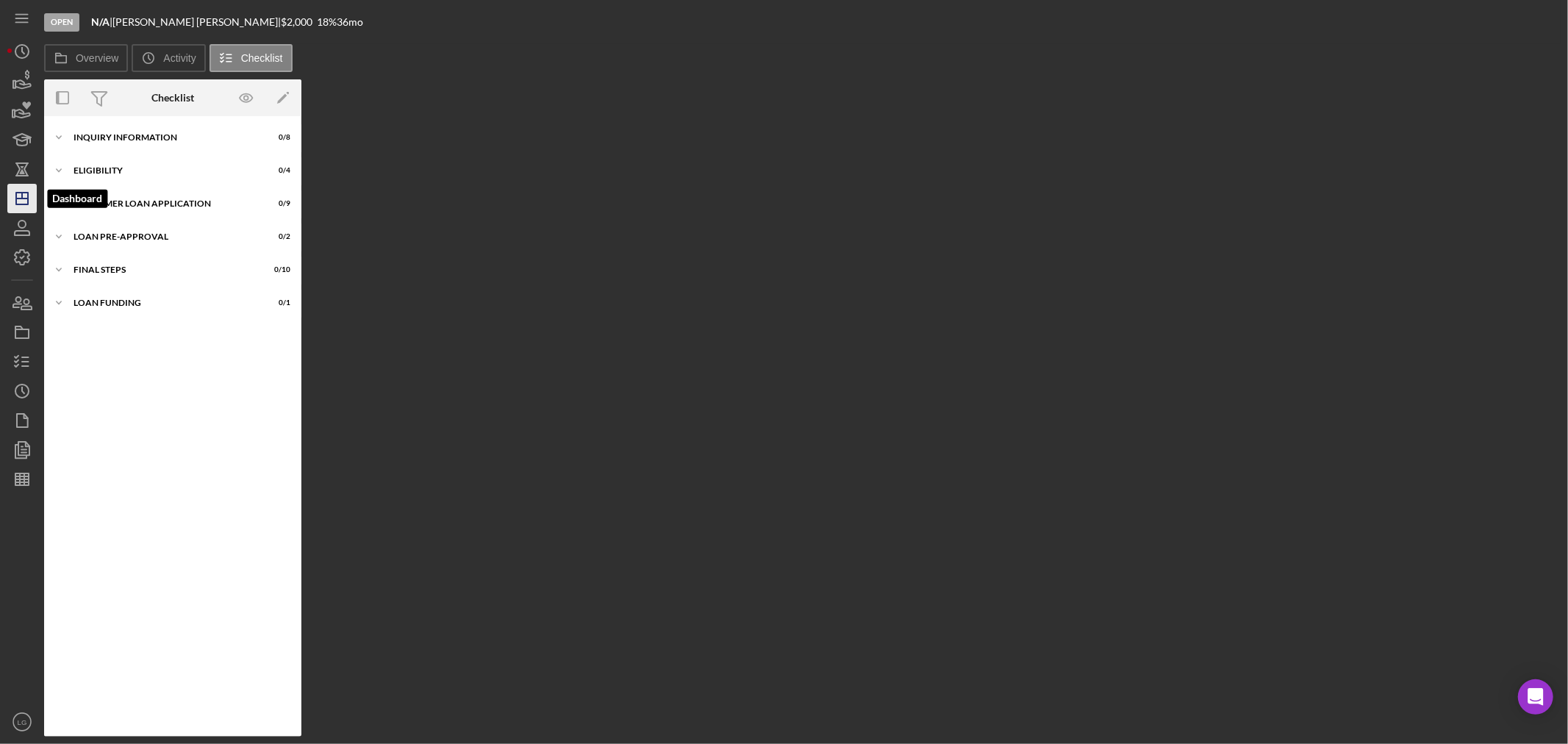
click at [33, 204] on icon "Icon/Dashboard" at bounding box center [22, 198] width 36 height 36
